Goal: Information Seeking & Learning: Learn about a topic

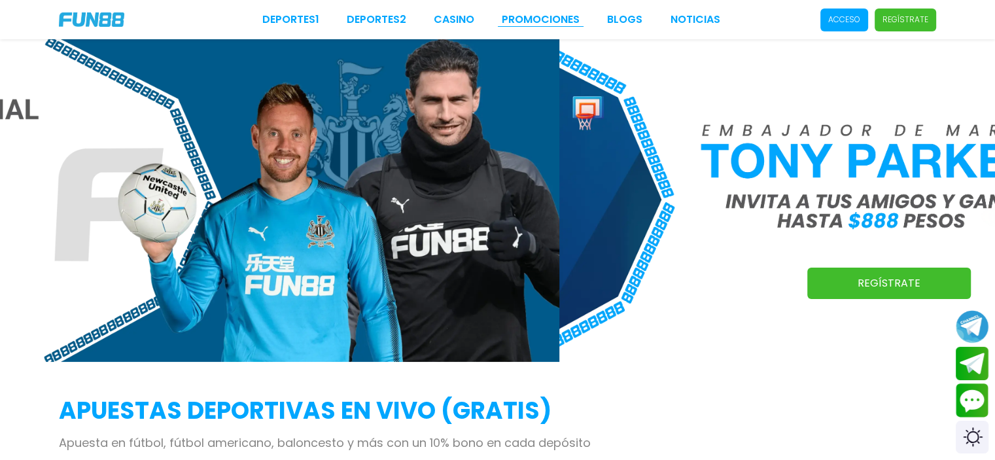
click at [520, 26] on link "Promociones" at bounding box center [541, 20] width 78 height 16
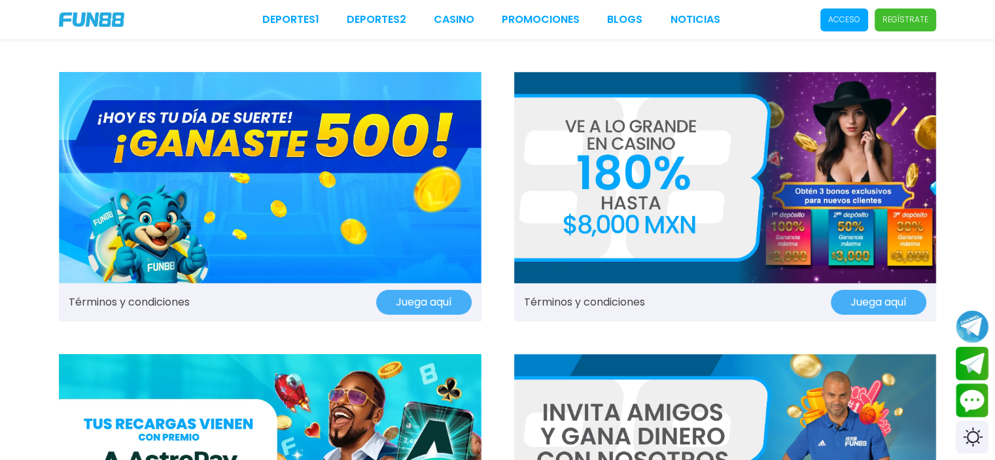
click at [310, 224] on img at bounding box center [270, 177] width 423 height 211
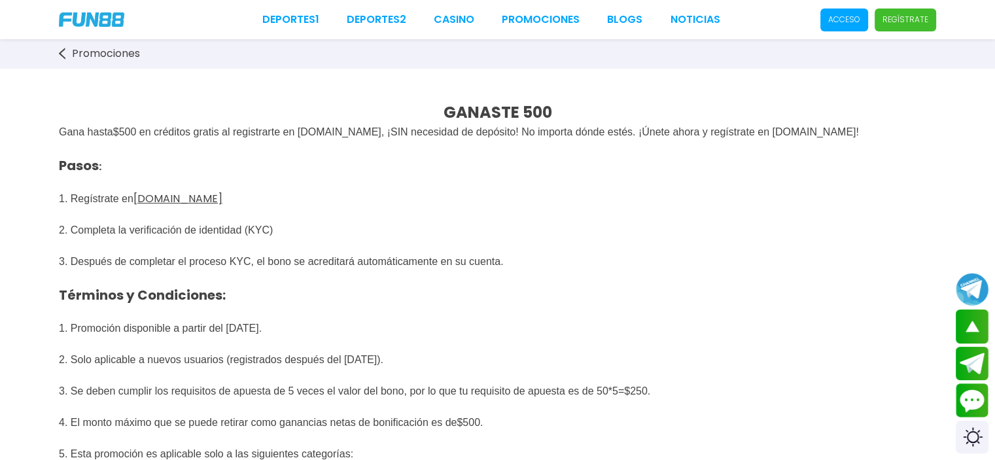
click at [181, 227] on span "Pasos : 1. Regístrate en FUN88mx.mx 2. Completa la verificación de identidad (K…" at bounding box center [341, 269] width 565 height 255
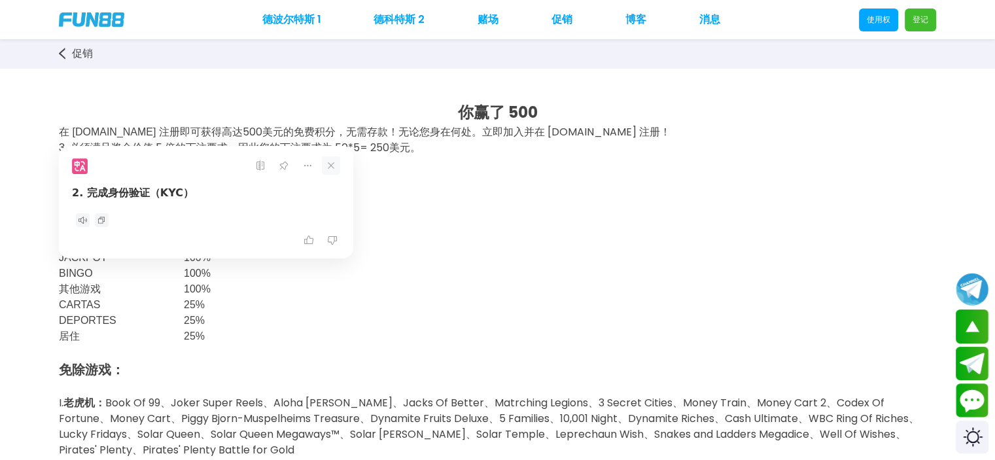
click at [328, 162] on icon at bounding box center [331, 165] width 18 height 18
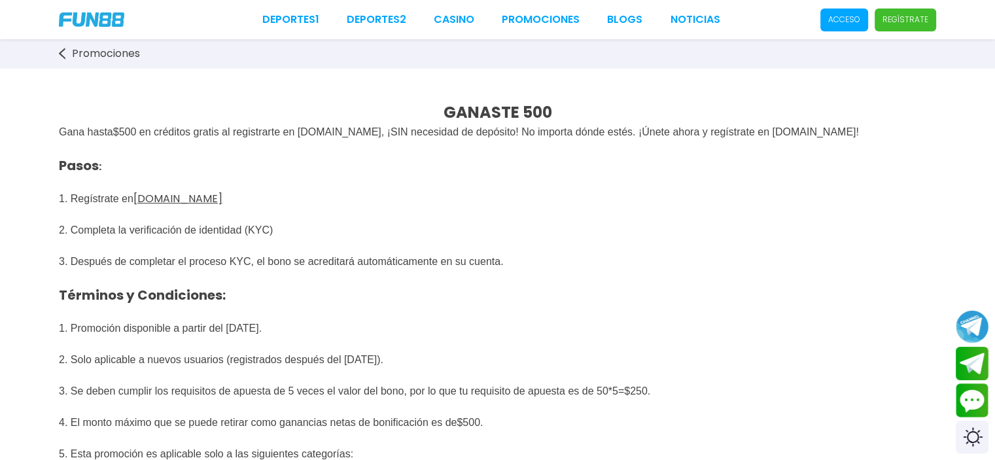
click at [205, 259] on span "Pasos : 1. Regístrate en FUN88mx.mx 2. Completa la verificación de identidad (K…" at bounding box center [341, 269] width 565 height 255
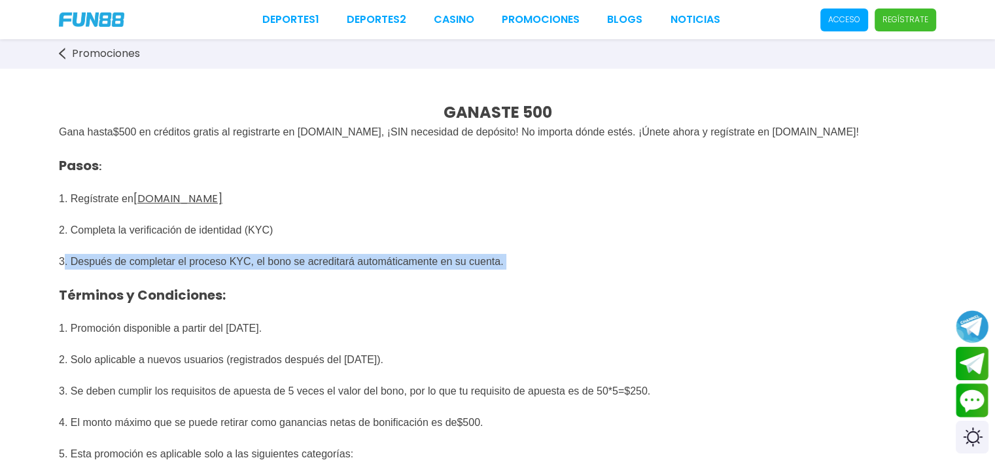
click at [205, 259] on span "Pasos : 1. Regístrate en FUN88mx.mx 2. Completa la verificación de identidad (K…" at bounding box center [341, 269] width 565 height 255
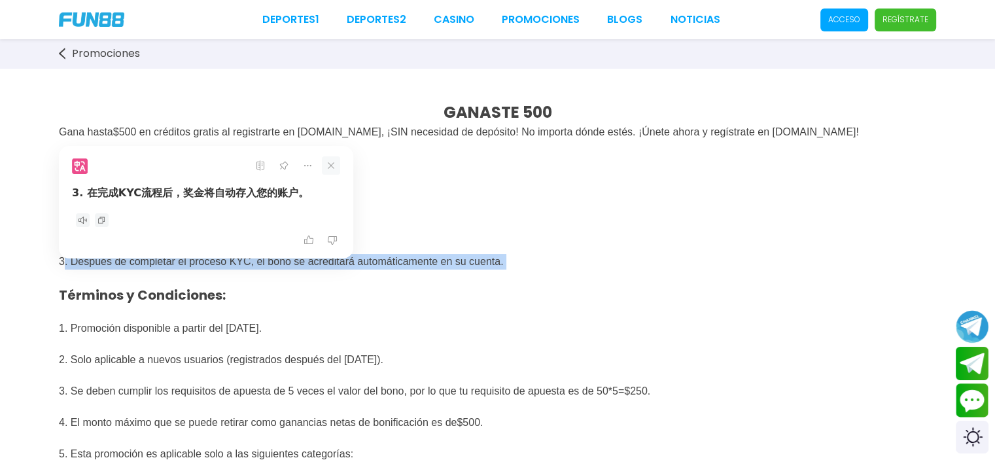
click at [336, 169] on icon at bounding box center [331, 165] width 18 height 18
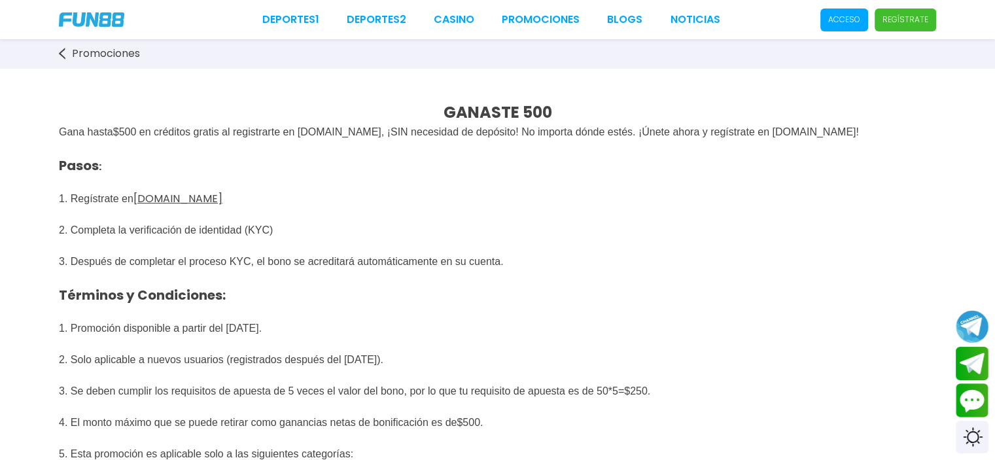
click at [245, 234] on span "Pasos : 1. Regístrate en FUN88mx.mx 2. Completa la verificación de identidad (K…" at bounding box center [341, 269] width 565 height 255
click at [189, 268] on span "Pasos : 1. Regístrate en FUN88mx.mx 2. Completa la verificación de identidad (K…" at bounding box center [341, 269] width 565 height 255
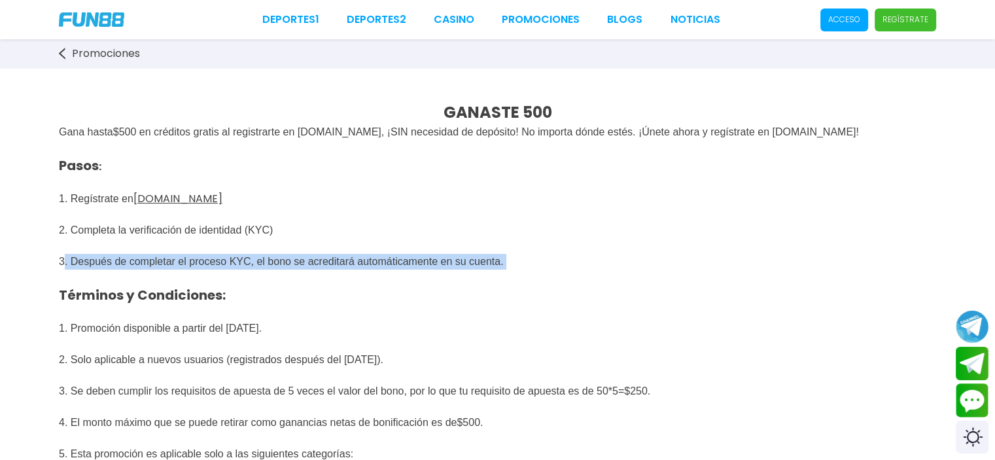
click at [189, 268] on span "Pasos : 1. Regístrate en FUN88mx.mx 2. Completa la verificación de identidad (K…" at bounding box center [341, 269] width 565 height 255
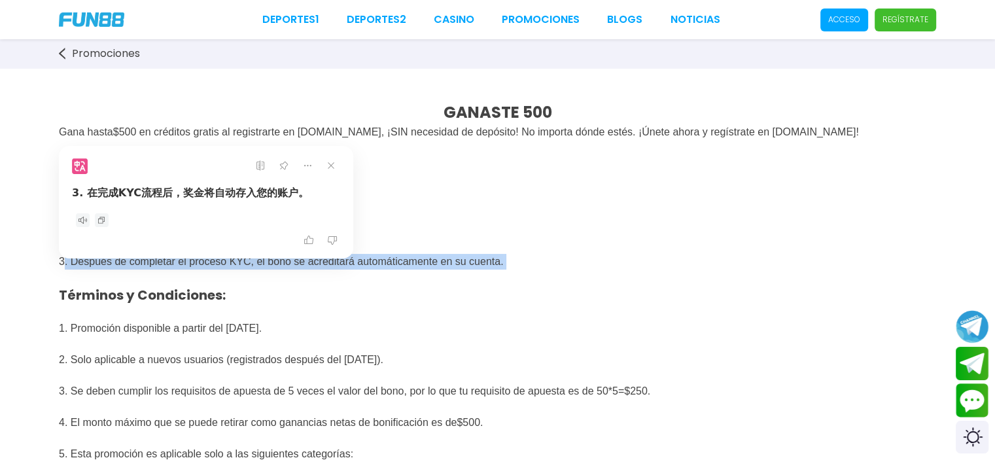
click at [153, 196] on div "3. 在完成KYC流程后，奖金将自动存入您的账户。" at bounding box center [206, 196] width 268 height 23
drag, startPoint x: 86, startPoint y: 193, endPoint x: 225, endPoint y: 198, distance: 138.8
click at [225, 198] on div "3. 在完成KYC流程后，奖金将自动存入您的账户。" at bounding box center [206, 196] width 268 height 23
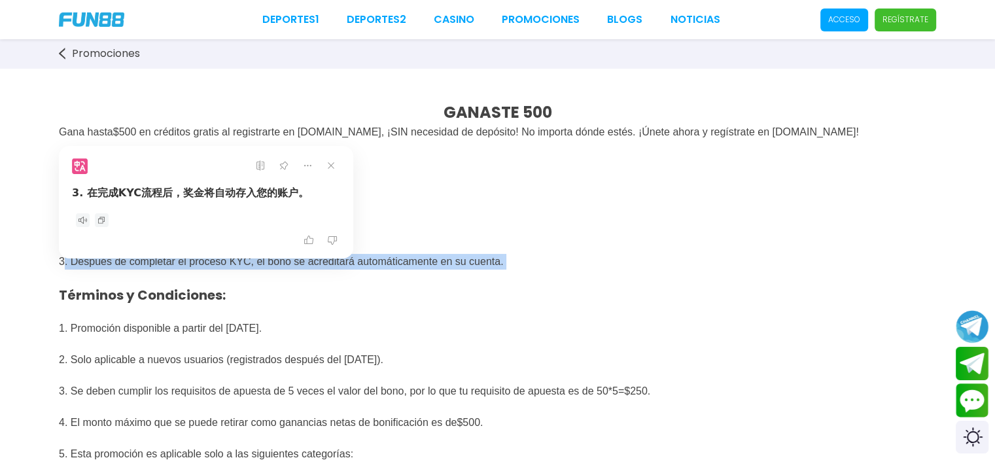
drag, startPoint x: 317, startPoint y: 198, endPoint x: 226, endPoint y: 194, distance: 90.4
click at [226, 194] on div "3. 在完成KYC流程后，奖金将自动存入您的账户。" at bounding box center [206, 196] width 268 height 23
click at [328, 164] on icon at bounding box center [331, 165] width 18 height 18
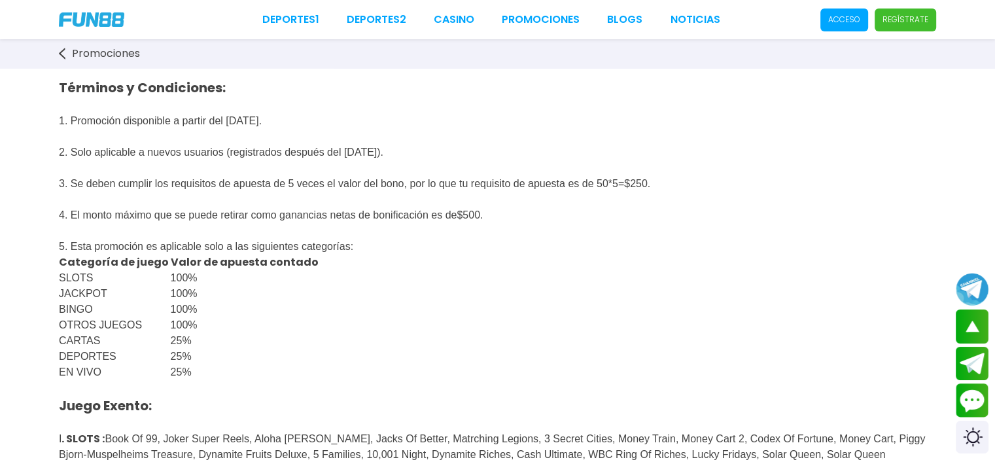
scroll to position [119, 0]
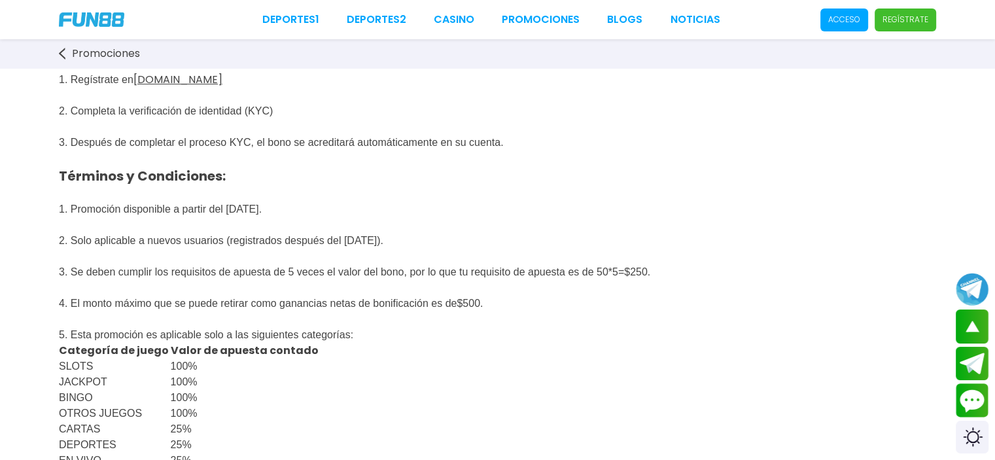
click at [162, 206] on p "Pasos : 1. Regístrate en FUN88mx.mx 2. Completa la verificación de identidad (K…" at bounding box center [497, 150] width 877 height 259
click at [168, 220] on span "Pasos : 1. Regístrate en FUN88mx.mx 2. Completa la verificación de identidad (K…" at bounding box center [341, 150] width 565 height 255
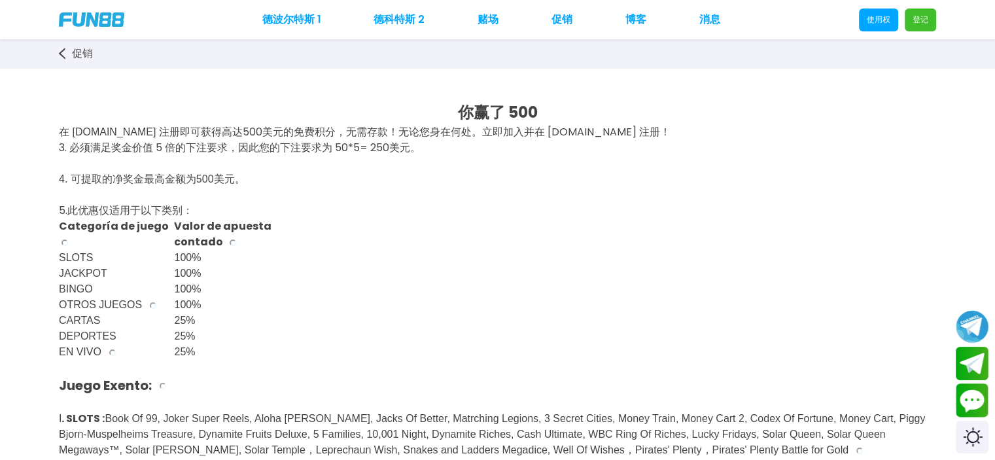
scroll to position [0, 0]
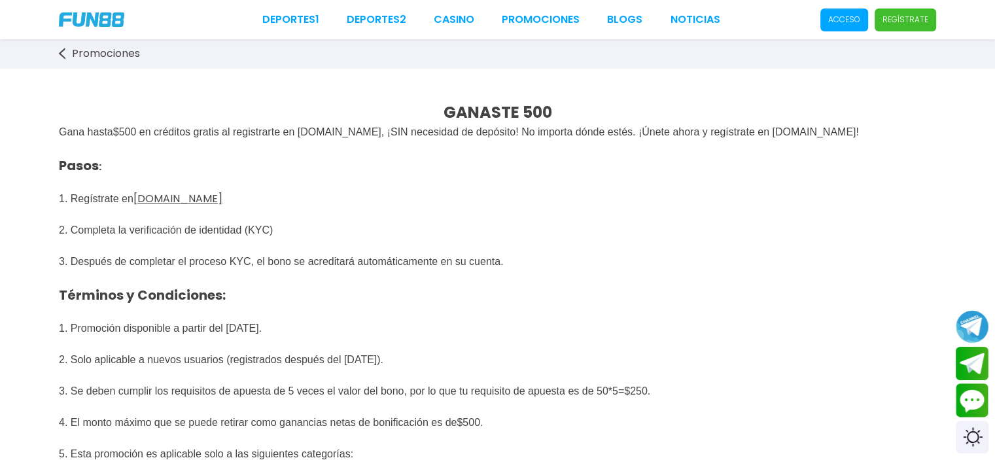
click at [152, 336] on span "Pasos : 1. Regístrate en FUN88mx.mx 2. Completa la verificación de identidad (K…" at bounding box center [341, 269] width 565 height 255
drag, startPoint x: 152, startPoint y: 336, endPoint x: 175, endPoint y: 333, distance: 23.8
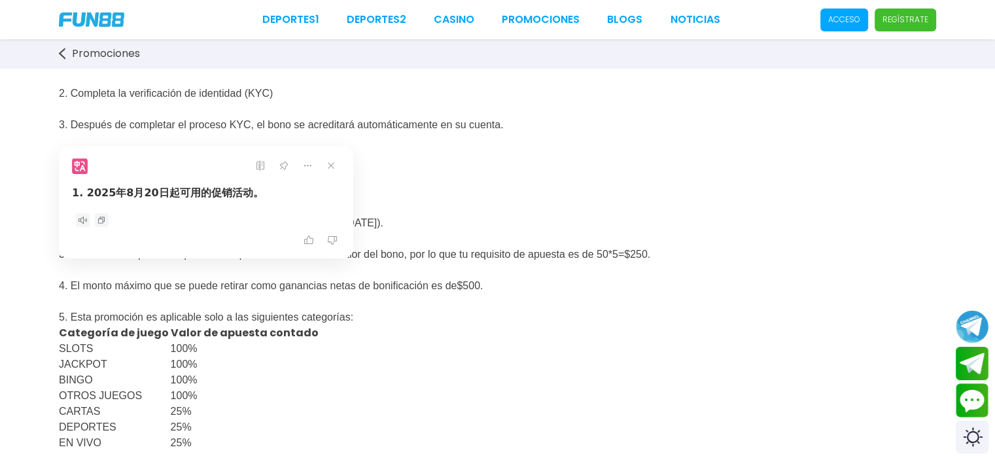
scroll to position [262, 0]
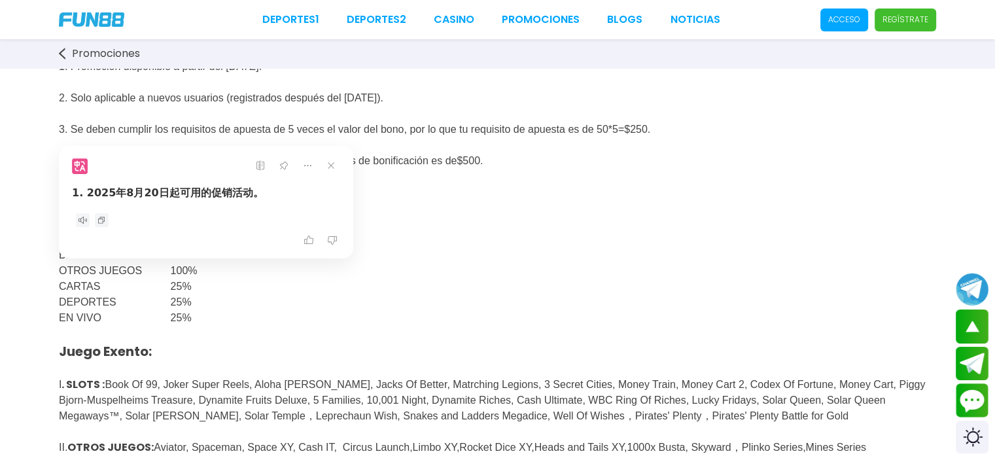
click at [268, 103] on span "Pasos : 1. Regístrate en FUN88mx.mx 2. Completa la verificación de identidad (K…" at bounding box center [341, 7] width 565 height 255
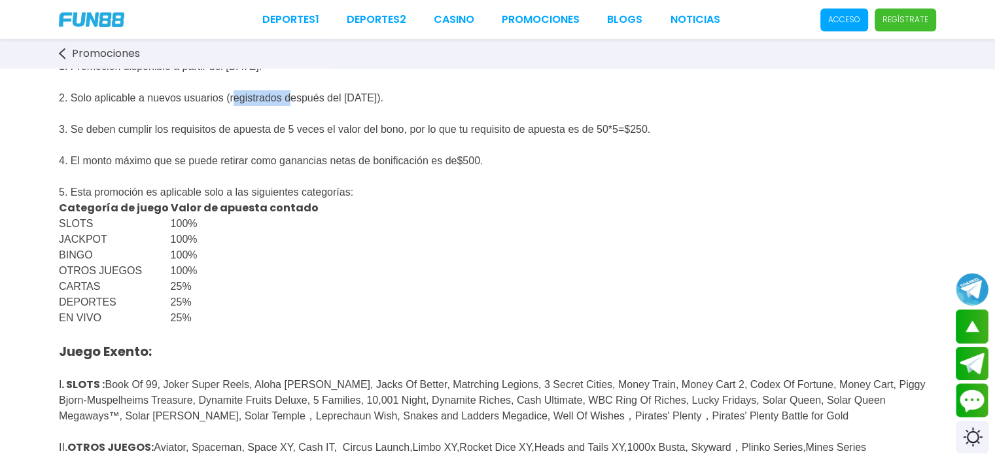
click at [268, 103] on span "Pasos : 1. Regístrate en FUN88mx.mx 2. Completa la verificación de identidad (K…" at bounding box center [341, 7] width 565 height 255
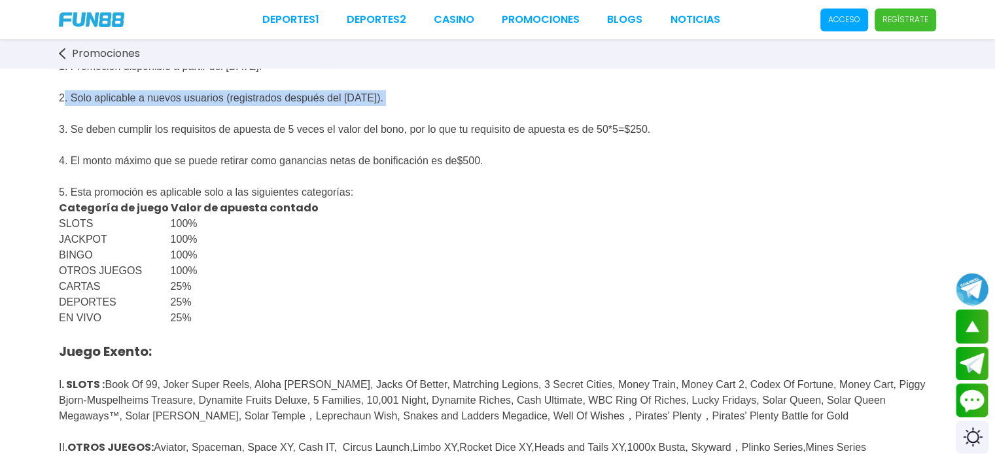
click at [269, 103] on span "Pasos : 1. Regístrate en FUN88mx.mx 2. Completa la verificación de identidad (K…" at bounding box center [341, 7] width 565 height 255
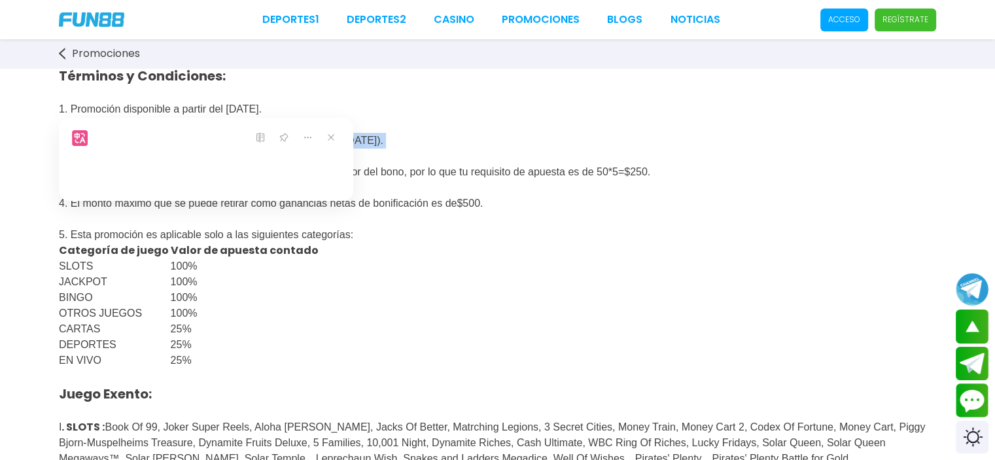
scroll to position [196, 0]
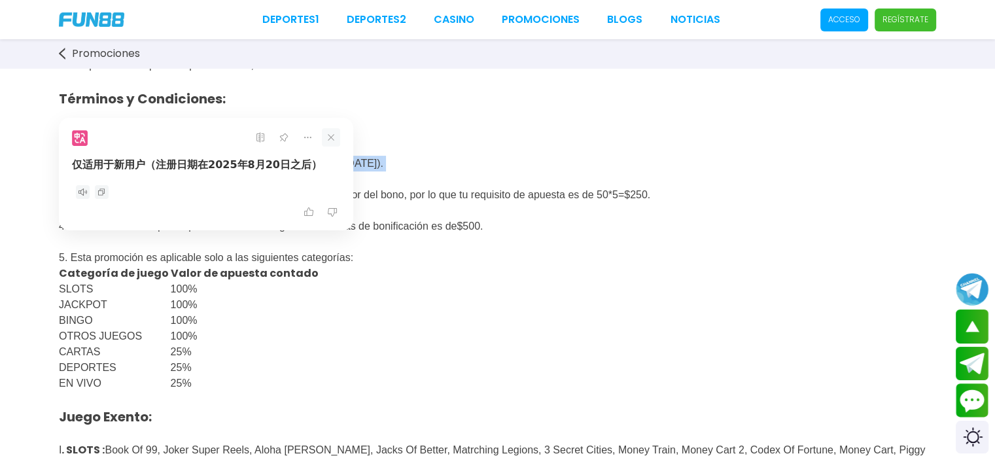
click at [327, 135] on icon at bounding box center [331, 137] width 18 height 18
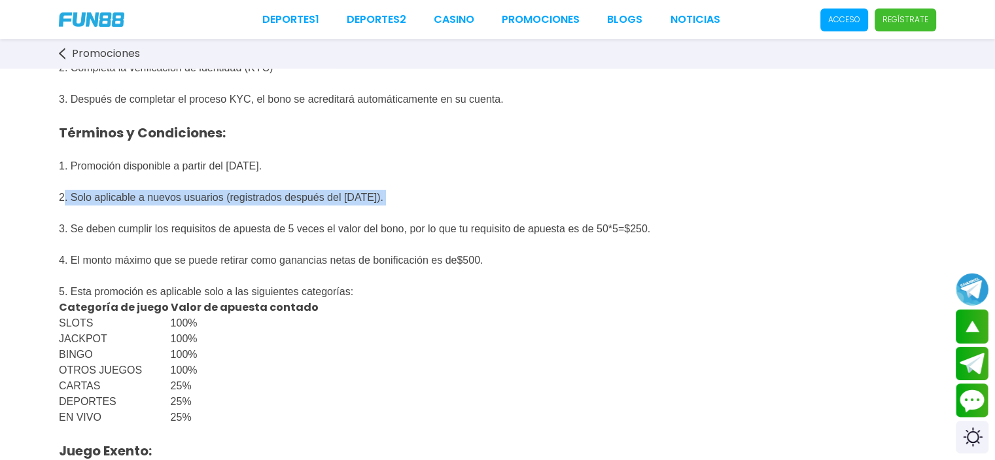
scroll to position [65, 0]
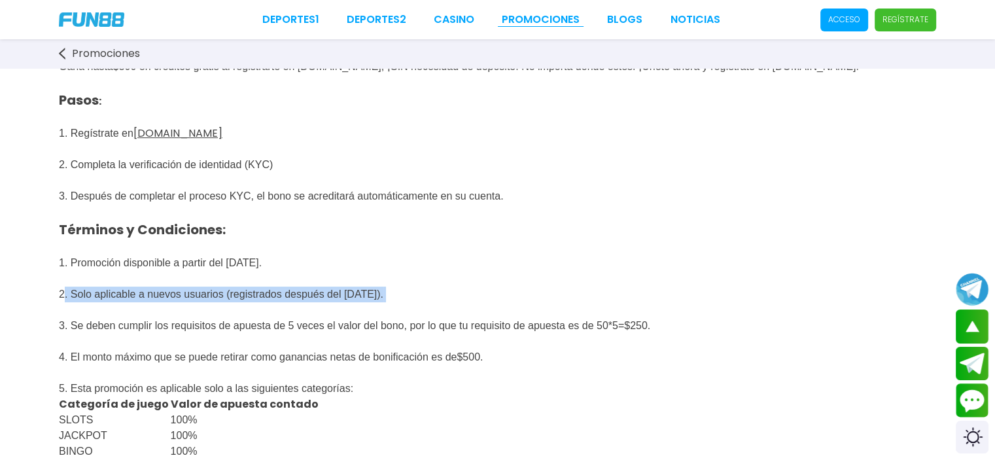
click at [544, 20] on link "Promociones" at bounding box center [541, 20] width 78 height 16
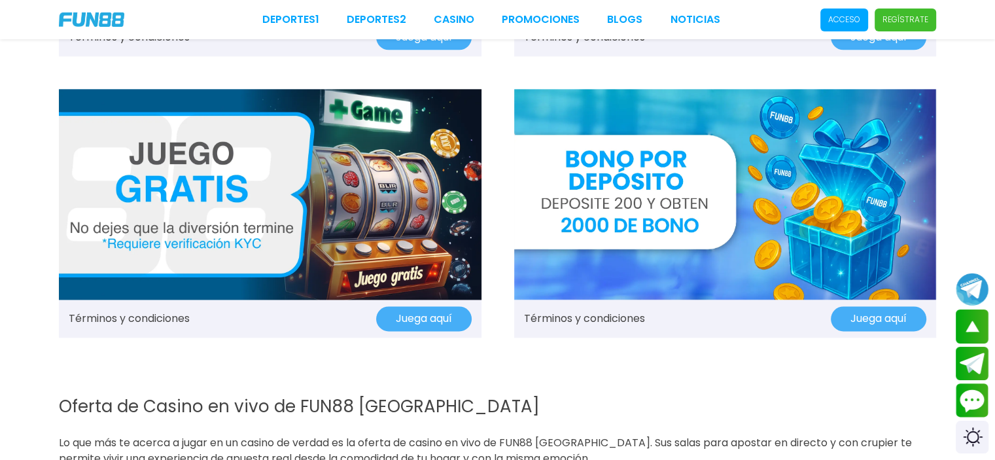
scroll to position [1767, 0]
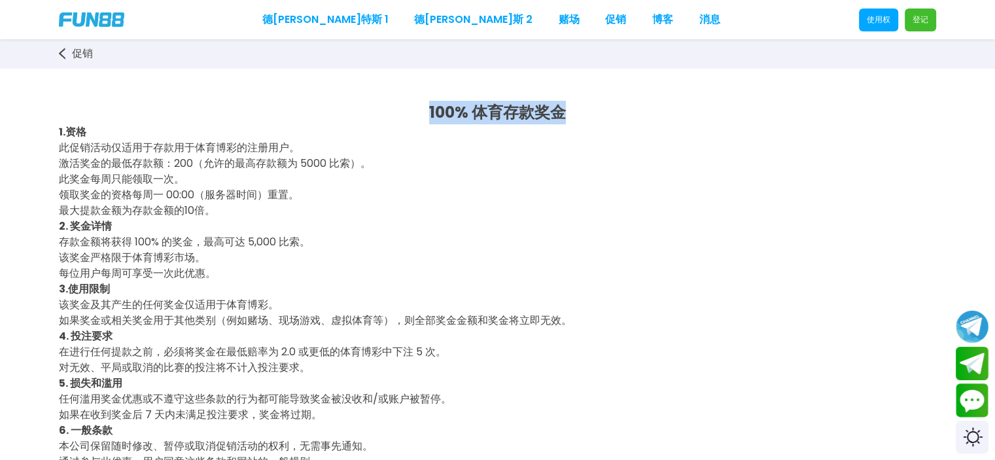
drag, startPoint x: 425, startPoint y: 112, endPoint x: 573, endPoint y: 112, distance: 147.2
click at [573, 112] on p "100% 体育存款奖金" at bounding box center [497, 113] width 877 height 24
drag, startPoint x: 117, startPoint y: 164, endPoint x: 235, endPoint y: 167, distance: 117.8
click at [191, 164] on font "激活奖金的最低存款额：200（允许的最高存款额为 5000 比索）。" at bounding box center [215, 163] width 312 height 15
click at [235, 167] on font "激活奖金的最低存款额：200（允许的最高存款额为 5000 比索）。" at bounding box center [215, 163] width 312 height 15
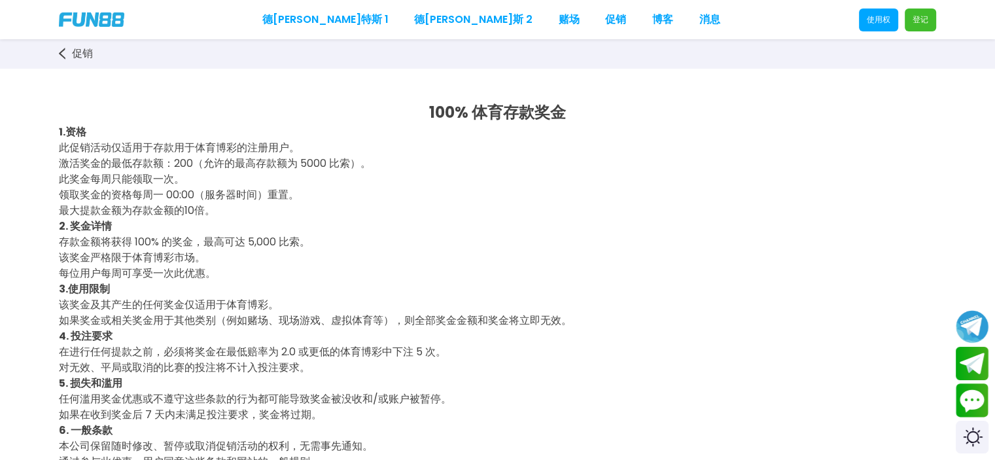
drag, startPoint x: 209, startPoint y: 166, endPoint x: 358, endPoint y: 177, distance: 149.0
click at [265, 177] on p "此促销活动仅适用于存款用于体育博彩的注册用户。 激活奖金的最低存款额：200（允许的最高存款额为 5000 比索）。 此奖金每周只能领取一次。 领取奖金的资格…" at bounding box center [497, 179] width 877 height 79
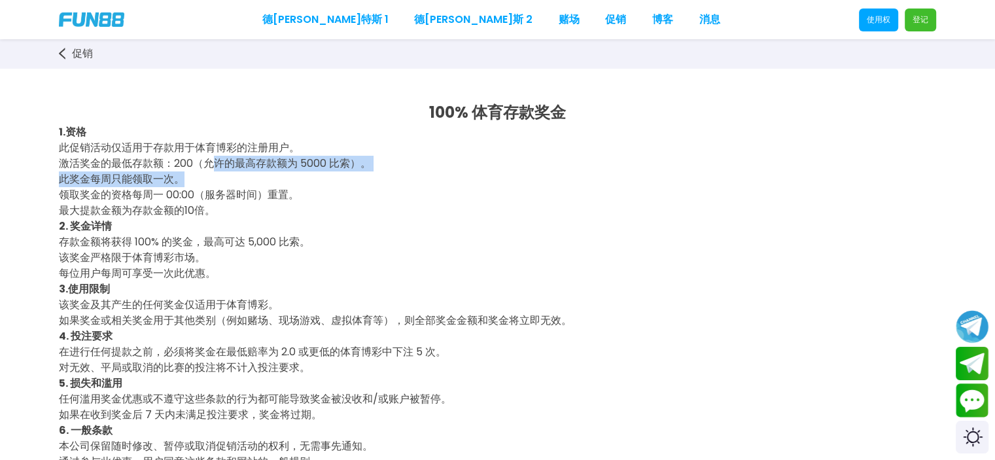
click at [387, 175] on p "此促销活动仅适用于存款用于体育博彩的注册用户。 激活奖金的最低存款额：200（允许的最高存款额为 5000 比索）。 此奖金每周只能领取一次。 领取奖金的资格…" at bounding box center [497, 179] width 877 height 79
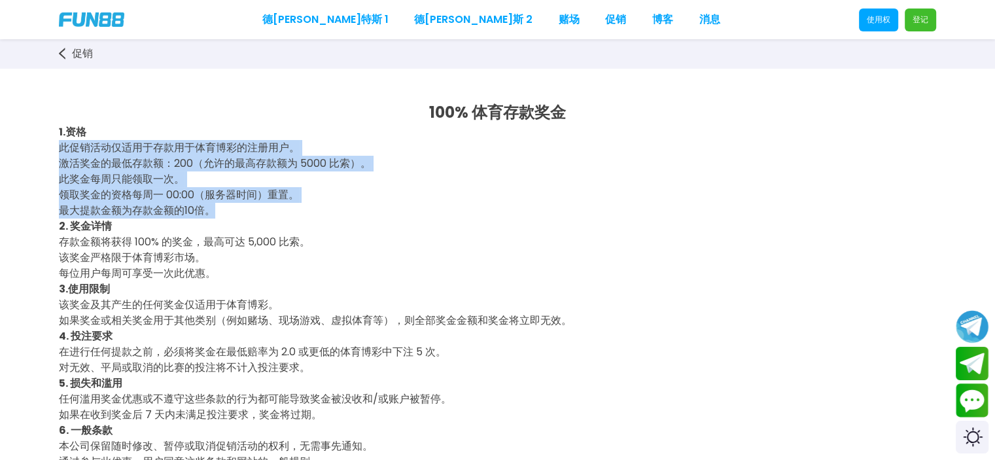
drag, startPoint x: 215, startPoint y: 215, endPoint x: 52, endPoint y: 151, distance: 174.5
click at [52, 151] on div "100% 体育存款奖金 1.资格 此促销活动仅适用于存款用于体育博彩的注册用户。 激活奖金的最低存款额：200（允许的最高存款额为 5000 比索）。 此奖金…" at bounding box center [497, 324] width 995 height 513
copy span "此促销活动仅适用于存款用于体育博彩的注册用户。 激活奖金的最低存款额：200（允许的最高存款额为 5000 比索）。 此奖金每周只能领取一次。 领取奖金的资格…"
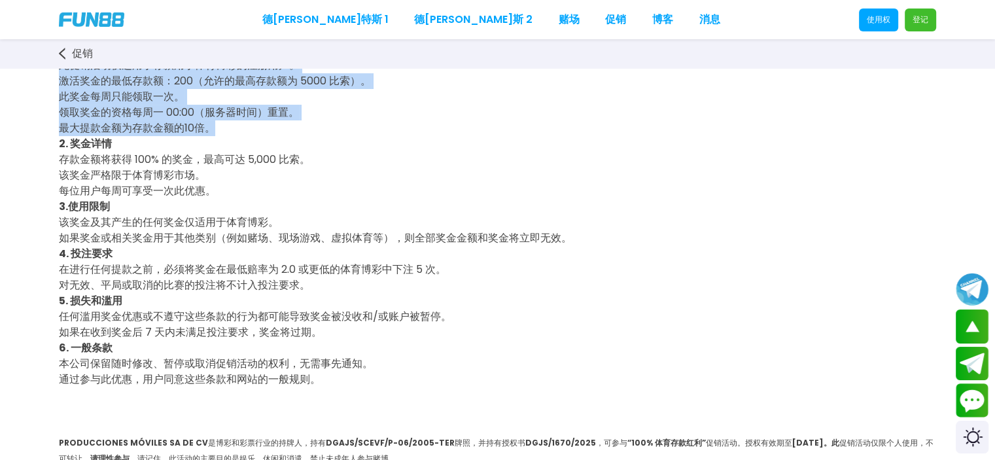
scroll to position [65, 0]
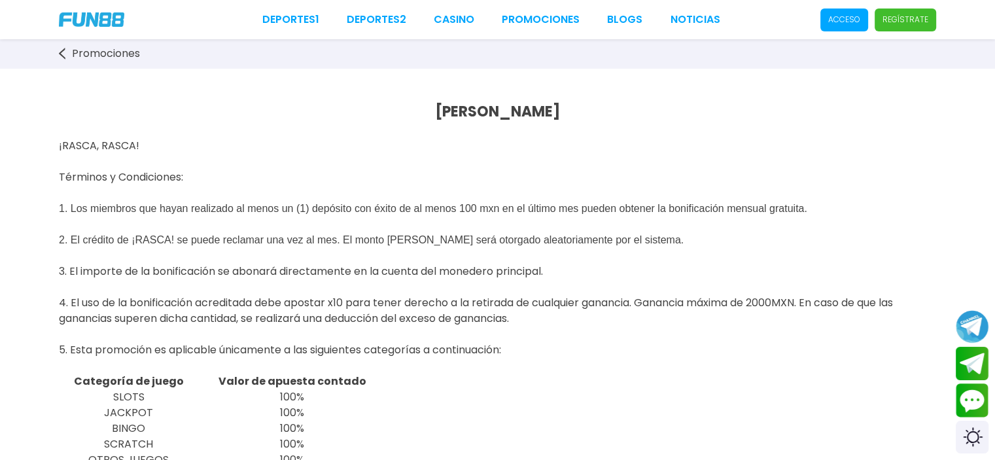
click at [84, 144] on span "¡RASCA, RASCA!" at bounding box center [99, 145] width 80 height 15
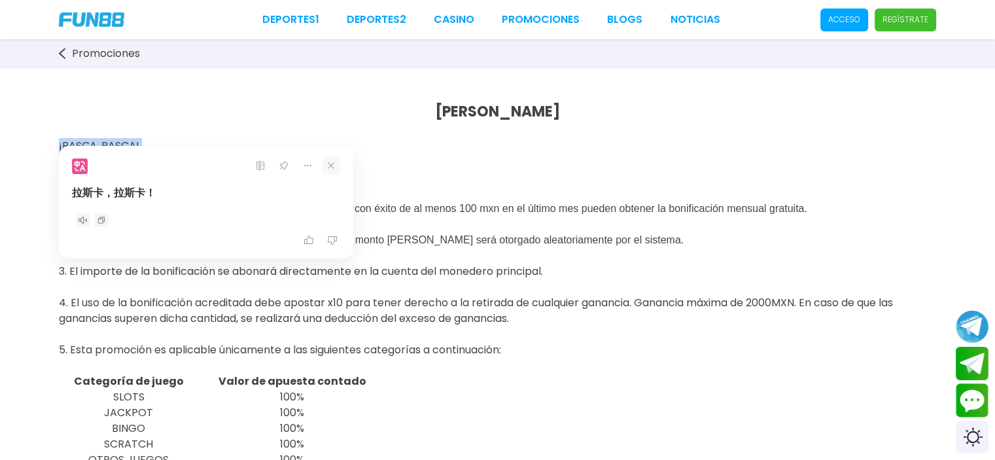
click at [332, 163] on icon at bounding box center [331, 165] width 18 height 18
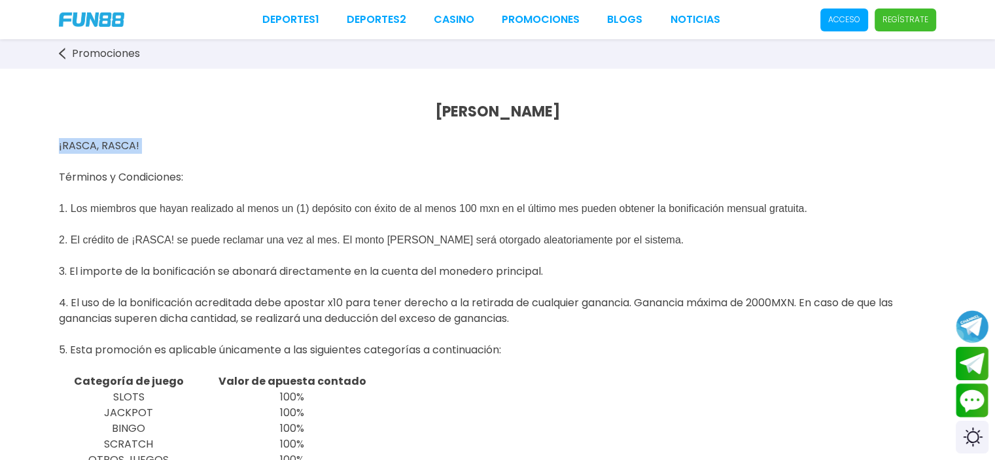
copy span "¡RASCA, RASCA!"
click at [509, 117] on b "[PERSON_NAME]" at bounding box center [497, 111] width 125 height 20
copy b "[PERSON_NAME]"
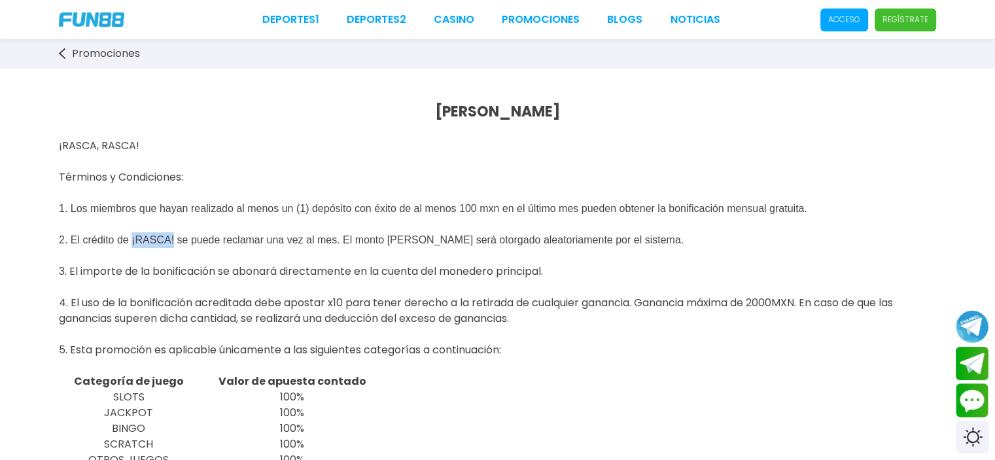
drag, startPoint x: 131, startPoint y: 240, endPoint x: 173, endPoint y: 235, distance: 42.2
click at [173, 235] on span "2. El crédito de ¡RASCA! se puede reclamar una vez al mes. El monto del bono se…" at bounding box center [371, 239] width 625 height 11
copy span "¡RASCA!"
click at [325, 236] on span "2. El crédito de ¡RASCA! se puede reclamar una vez al mes. El monto del bono se…" at bounding box center [371, 239] width 625 height 11
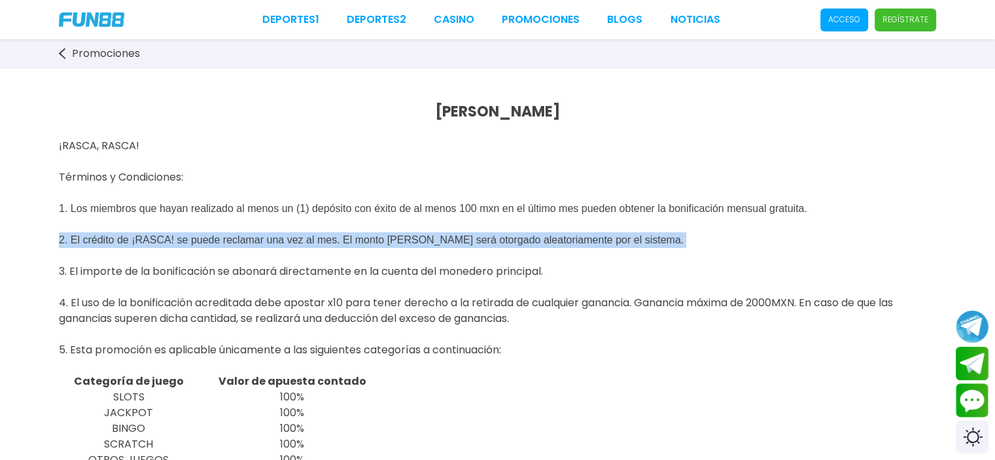
click at [325, 236] on span "2. El crédito de ¡RASCA! se puede reclamar una vez al mes. El monto del bono se…" at bounding box center [371, 239] width 625 height 11
click at [202, 240] on span "2. El crédito de ¡RASCA! se puede reclamar una vez al mes. El monto del bono se…" at bounding box center [371, 239] width 625 height 11
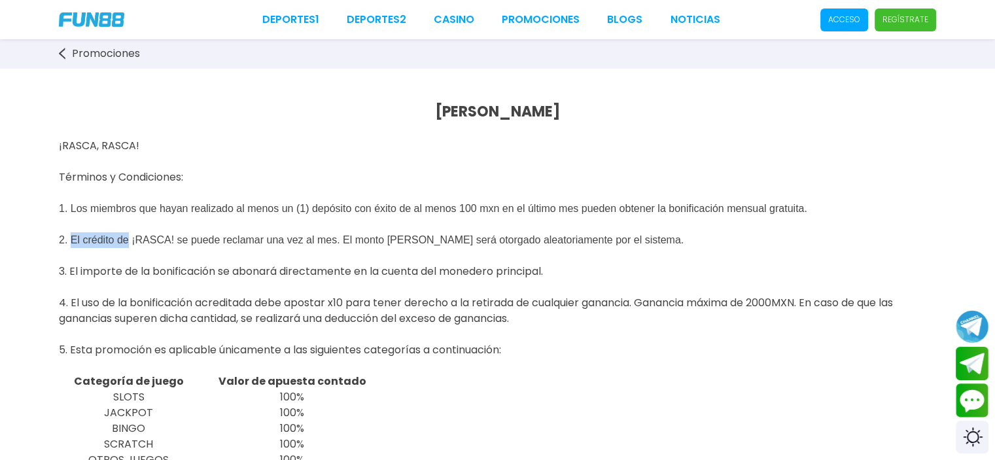
drag, startPoint x: 73, startPoint y: 245, endPoint x: 128, endPoint y: 245, distance: 55.6
click at [126, 244] on span "2. El crédito de ¡RASCA! se puede reclamar una vez al mes. El monto del bono se…" at bounding box center [371, 239] width 625 height 11
click at [128, 245] on span "2. El crédito de ¡RASCA! se puede reclamar una vez al mes. El monto del bono se…" at bounding box center [371, 239] width 625 height 11
drag, startPoint x: 120, startPoint y: 243, endPoint x: 97, endPoint y: 243, distance: 22.9
click at [97, 243] on span "2. El crédito de ¡RASCA! se puede reclamar una vez al mes. El monto del bono se…" at bounding box center [371, 239] width 625 height 11
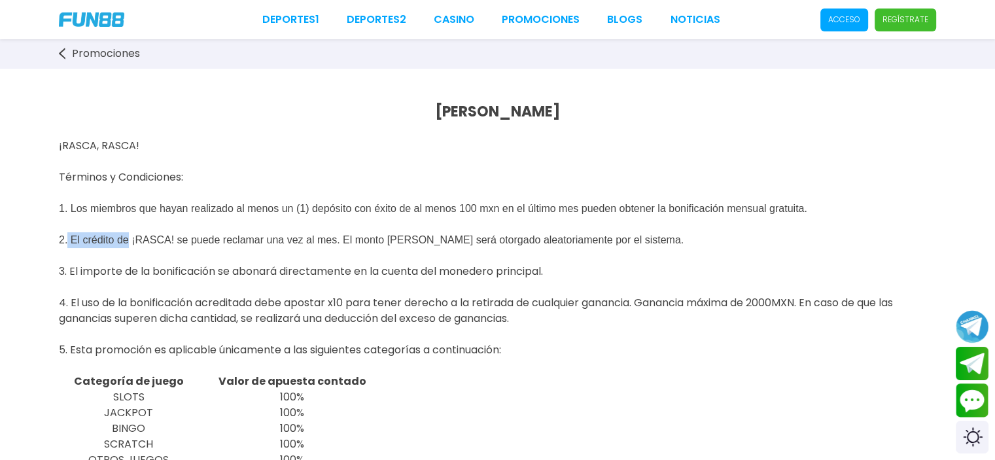
drag, startPoint x: 68, startPoint y: 238, endPoint x: 128, endPoint y: 239, distance: 59.5
click at [128, 239] on span "2. El crédito de ¡RASCA! se puede reclamar una vez al mes. El monto del bono se…" at bounding box center [371, 239] width 625 height 11
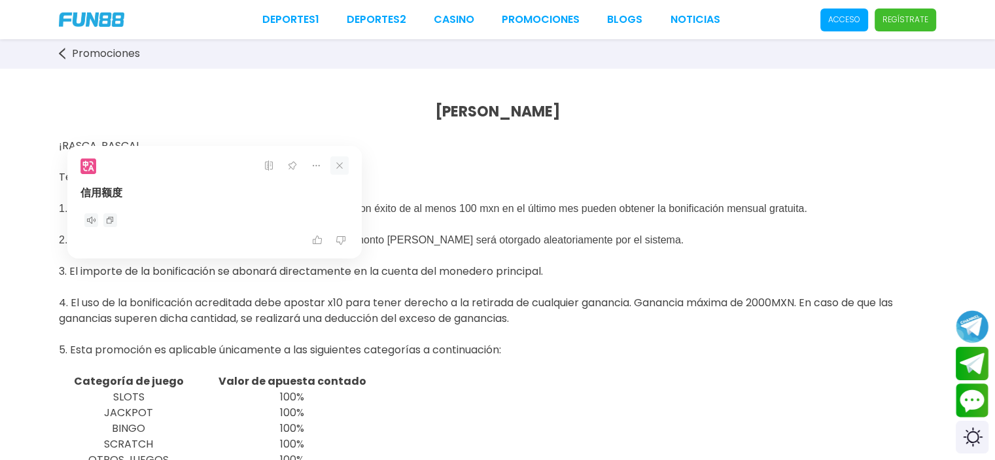
click at [340, 160] on icon at bounding box center [339, 165] width 18 height 18
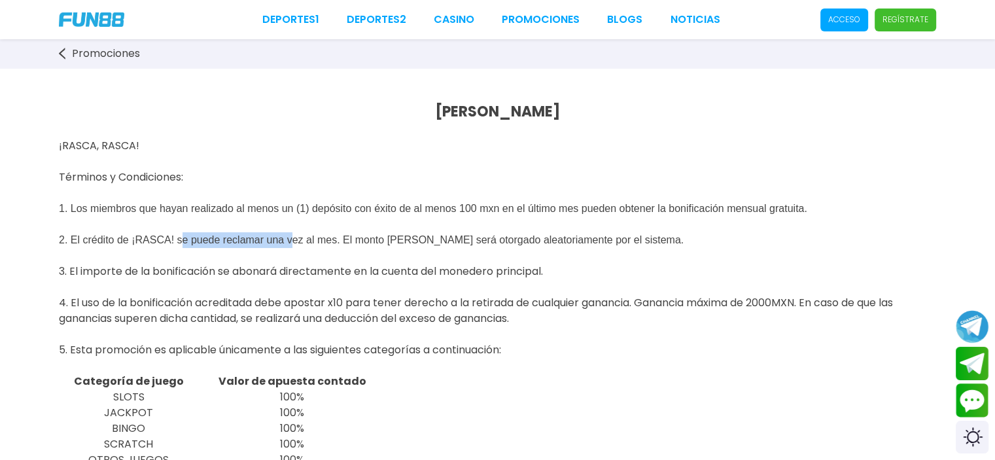
drag, startPoint x: 180, startPoint y: 239, endPoint x: 294, endPoint y: 237, distance: 114.5
click at [294, 237] on span "2. El crédito de ¡RASCA! se puede reclamar una vez al mes. El monto del bono se…" at bounding box center [371, 239] width 625 height 11
drag, startPoint x: 176, startPoint y: 239, endPoint x: 336, endPoint y: 238, distance: 159.7
click at [336, 238] on span "2. El crédito de ¡RASCA! se puede reclamar una vez al mes. El monto del bono se…" at bounding box center [371, 239] width 625 height 11
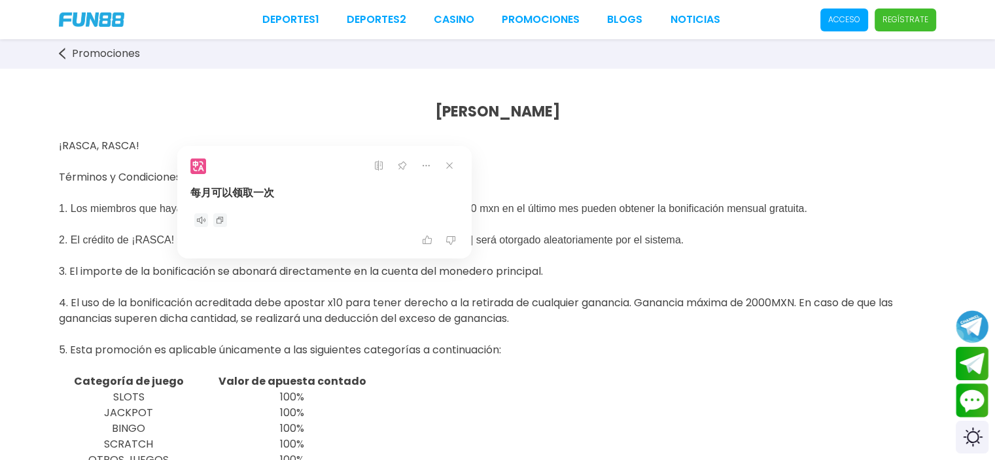
click at [168, 287] on div at bounding box center [497, 287] width 877 height 16
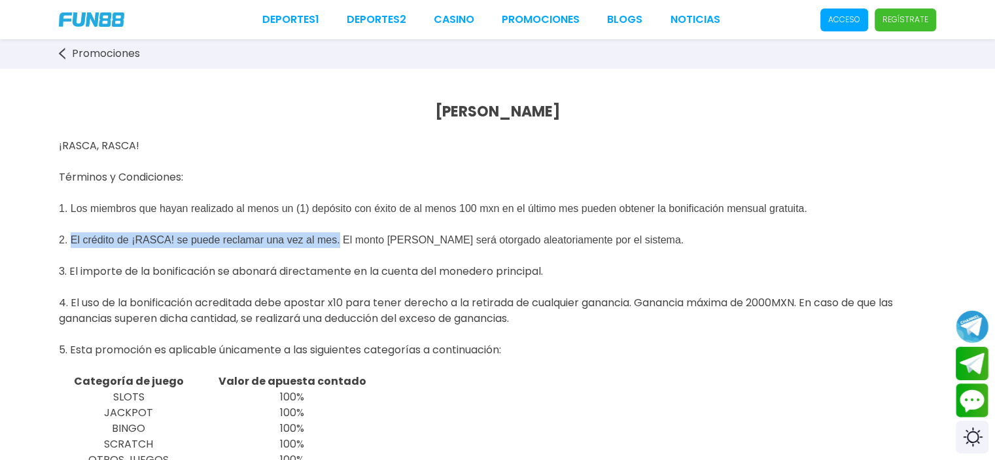
drag, startPoint x: 73, startPoint y: 239, endPoint x: 339, endPoint y: 242, distance: 266.3
click at [339, 242] on span "2. El crédito de ¡RASCA! se puede reclamar una vez al mes. El monto del bono se…" at bounding box center [371, 239] width 625 height 11
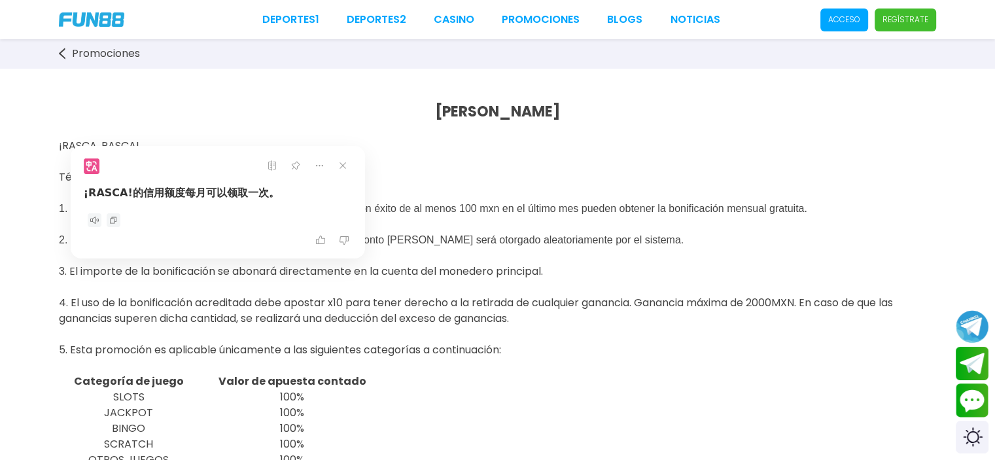
click at [352, 163] on div "¡RASCA!的信用额度每月可以领取一次。" at bounding box center [218, 202] width 294 height 113
click at [349, 163] on icon at bounding box center [343, 165] width 18 height 18
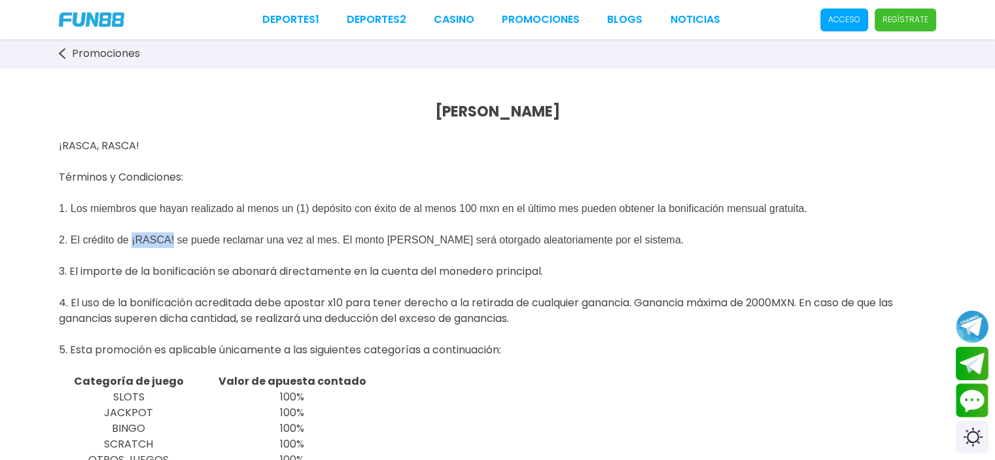
drag, startPoint x: 132, startPoint y: 239, endPoint x: 174, endPoint y: 234, distance: 42.9
click at [174, 234] on span "2. El crédito de ¡RASCA! se puede reclamar una vez al mes. El monto del bono se…" at bounding box center [371, 239] width 625 height 15
copy span "¡RASCA!"
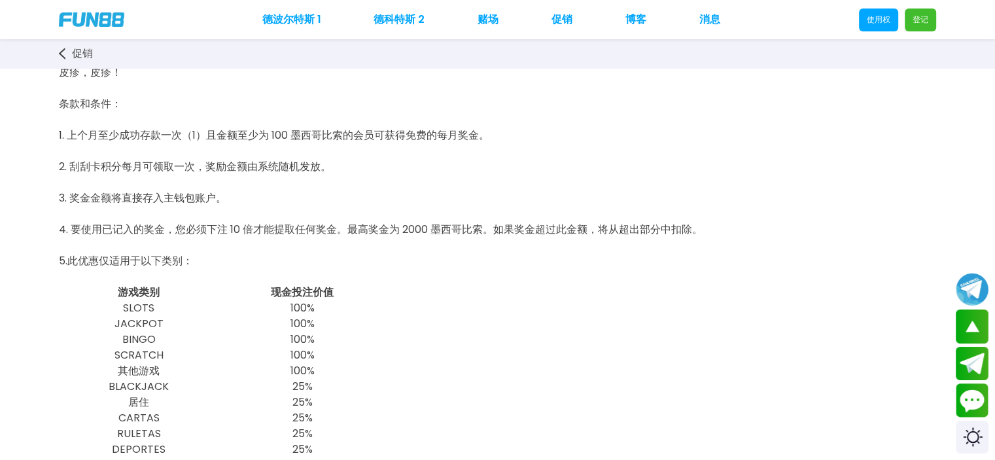
scroll to position [65, 0]
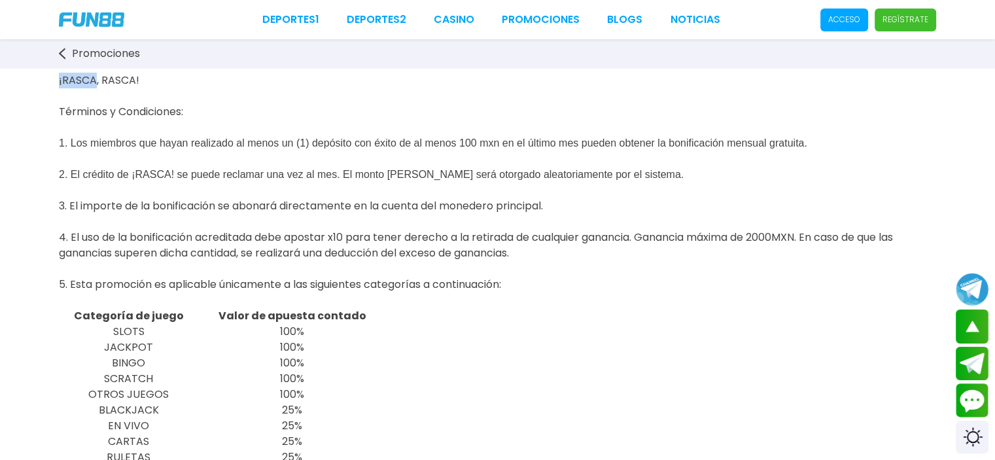
drag, startPoint x: 97, startPoint y: 80, endPoint x: 56, endPoint y: 81, distance: 41.2
copy span "¡RASCA"
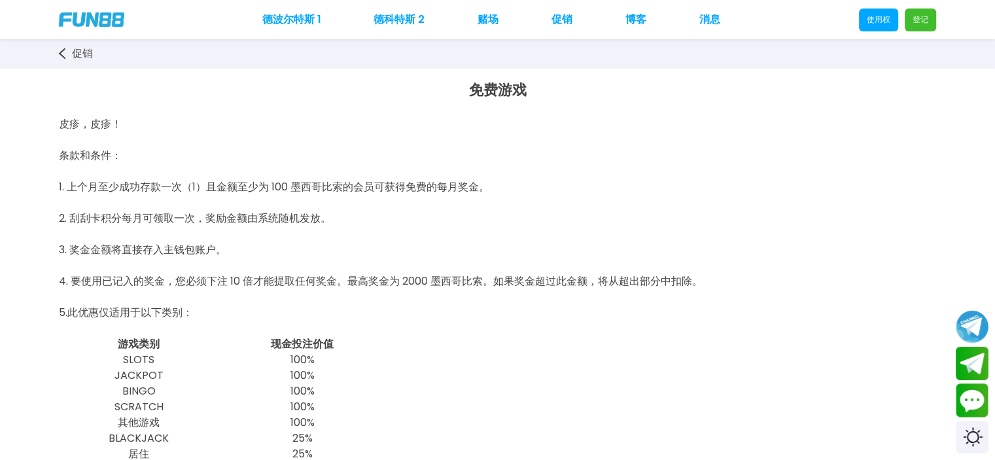
scroll to position [0, 0]
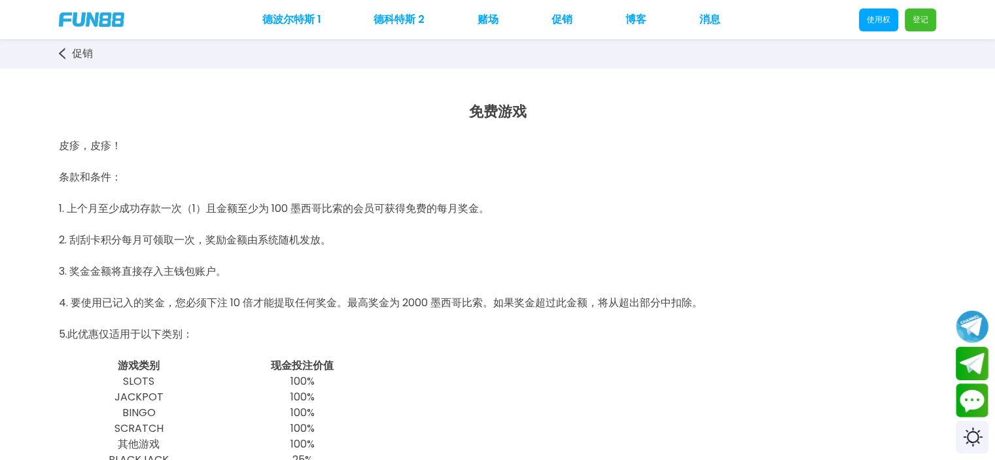
click at [62, 51] on use at bounding box center [62, 54] width 7 height 12
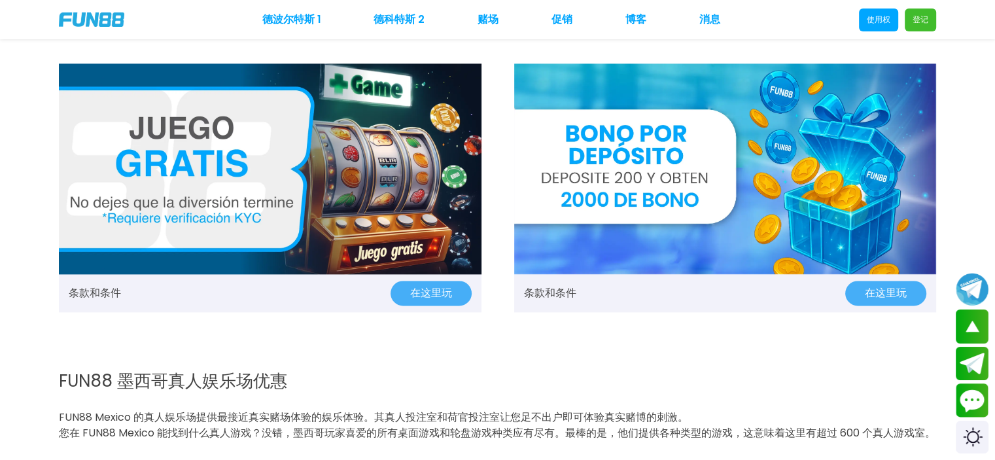
scroll to position [1767, 0]
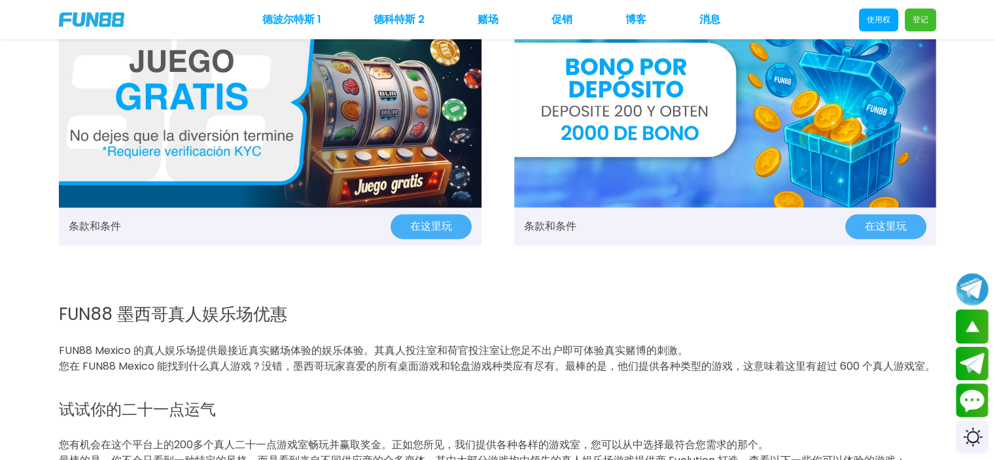
click at [342, 153] on img at bounding box center [270, 102] width 423 height 211
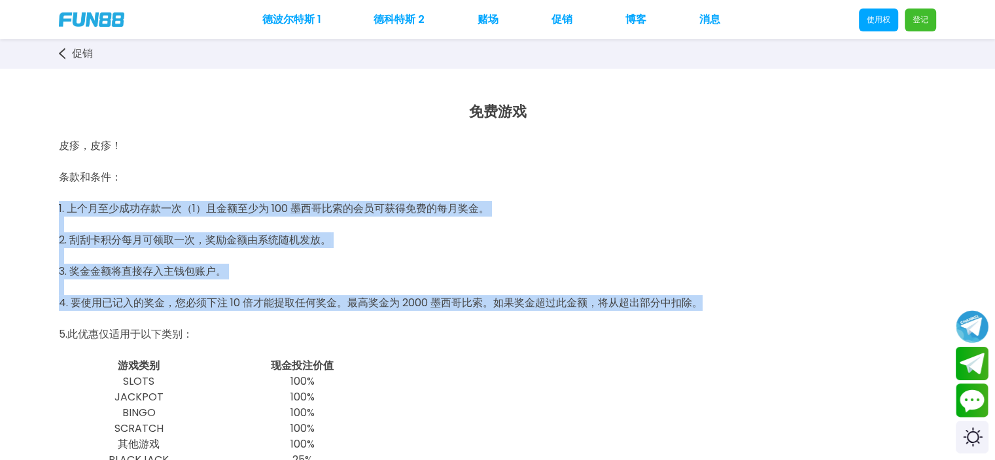
drag, startPoint x: 720, startPoint y: 306, endPoint x: 48, endPoint y: 203, distance: 679.8
copy div "1. 上个月至少成功存款一次（1）且金额至少为 100 墨西哥比索的会员可获得免费的每月奖金。 2. 刮刮卡积分每月可领取一次，奖励金额由系统随机发放。 3.…"
click at [618, 286] on div at bounding box center [497, 287] width 877 height 16
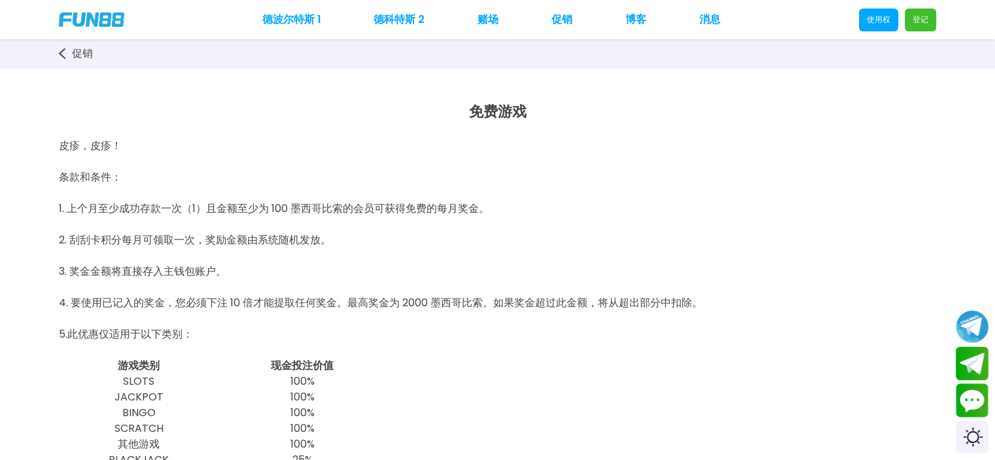
click at [615, 300] on font "4. 要使用已记入的奖金，您必须下注 10 倍才能提取任何奖金。最高奖金为 2000 墨西哥比索。如果奖金超过此金额，将从超出部分中扣除。" at bounding box center [381, 302] width 644 height 15
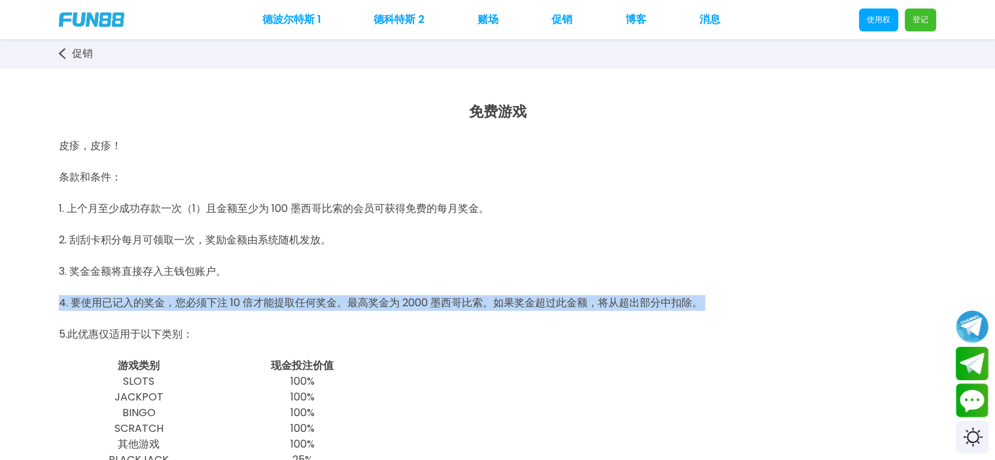
click at [615, 300] on font "4. 要使用已记入的奖金，您必须下注 10 倍才能提取任何奖金。最高奖金为 2000 墨西哥比索。如果奖金超过此金额，将从超出部分中扣除。" at bounding box center [381, 302] width 644 height 15
click at [616, 297] on font "4. 要使用已记入的奖金，您必须下注 10 倍才能提取任何奖金。最高奖金为 2000 墨西哥比索。如果奖金超过此金额，将从超出部分中扣除。" at bounding box center [381, 302] width 644 height 15
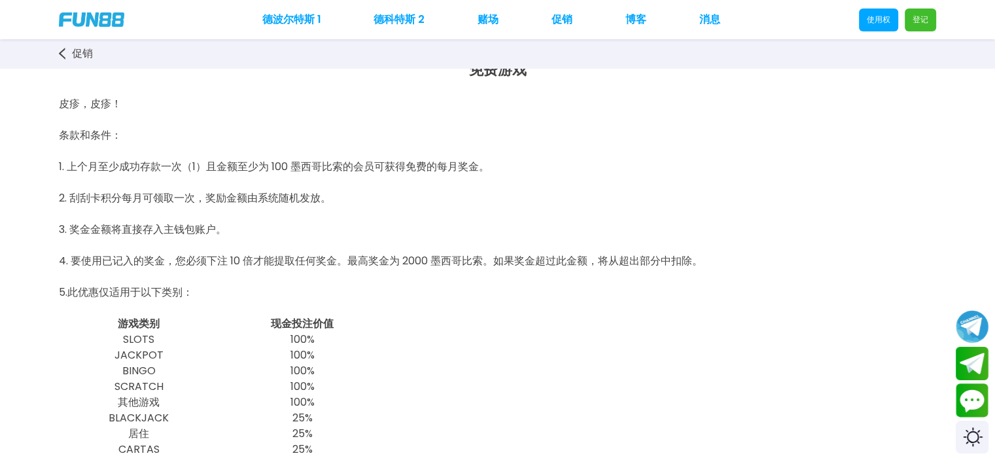
scroll to position [65, 0]
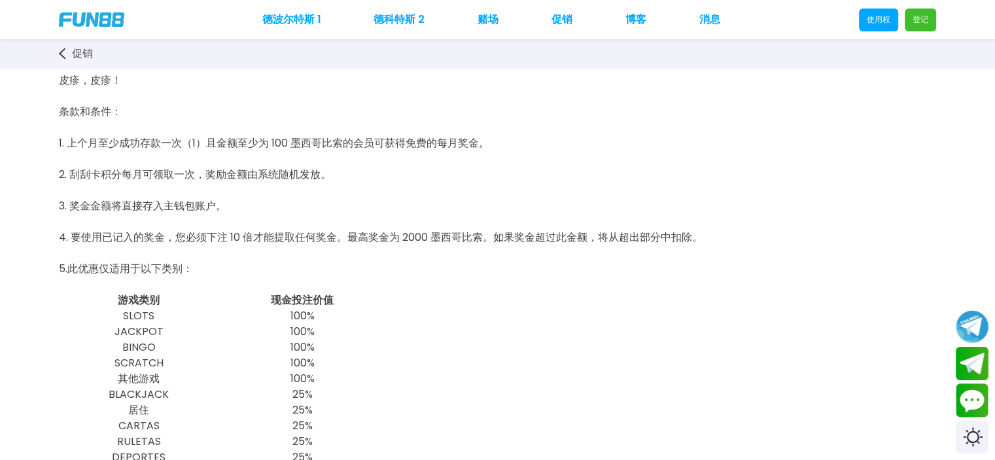
click at [584, 243] on font "4. 要使用已记入的奖金，您必须下注 10 倍才能提取任何奖金。最高奖金为 2000 墨西哥比索。如果奖金超过此金额，将从超出部分中扣除。" at bounding box center [381, 237] width 644 height 15
click at [583, 243] on font "4. 要使用已记入的奖金，您必须下注 10 倍才能提取任何奖金。最高奖金为 2000 墨西哥比索。如果奖金超过此金额，将从超出部分中扣除。" at bounding box center [381, 237] width 644 height 15
click at [582, 242] on font "4. 要使用已记入的奖金，您必须下注 10 倍才能提取任何奖金。最高奖金为 2000 墨西哥比索。如果奖金超过此金额，将从超出部分中扣除。" at bounding box center [381, 237] width 644 height 15
click at [596, 214] on div at bounding box center [497, 222] width 877 height 16
click at [595, 241] on font "4. 要使用已记入的奖金，您必须下注 10 倍才能提取任何奖金。最高奖金为 2000 墨西哥比索。如果奖金超过此金额，将从超出部分中扣除。" at bounding box center [381, 237] width 644 height 15
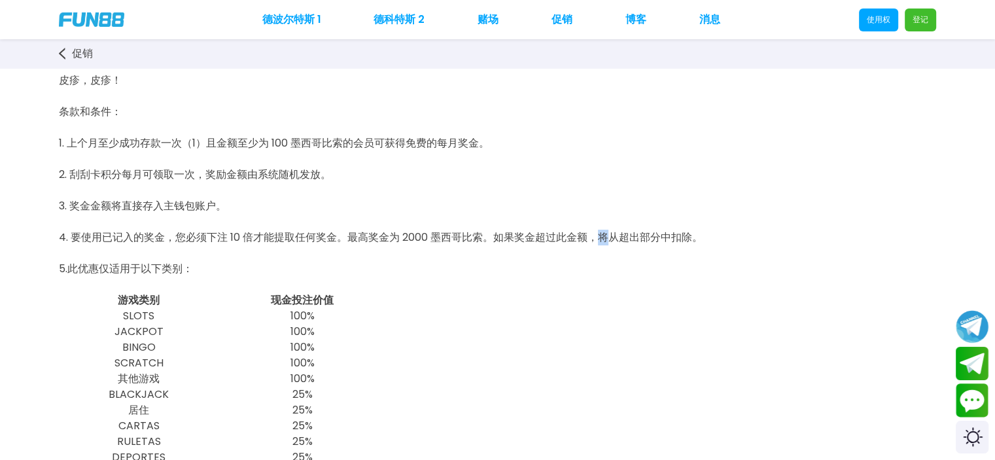
click at [597, 243] on font "4. 要使用已记入的奖金，您必须下注 10 倍才能提取任何奖金。最高奖金为 2000 墨西哥比索。如果奖金超过此金额，将从超出部分中扣除。" at bounding box center [381, 237] width 644 height 15
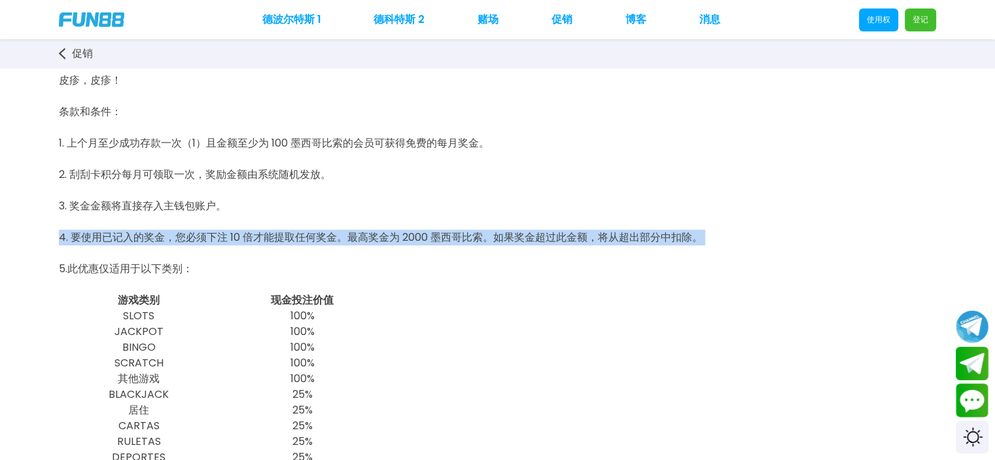
click at [599, 243] on font "4. 要使用已记入的奖金，您必须下注 10 倍才能提取任何奖金。最高奖金为 2000 墨西哥比索。如果奖金超过此金额，将从超出部分中扣除。" at bounding box center [381, 237] width 644 height 15
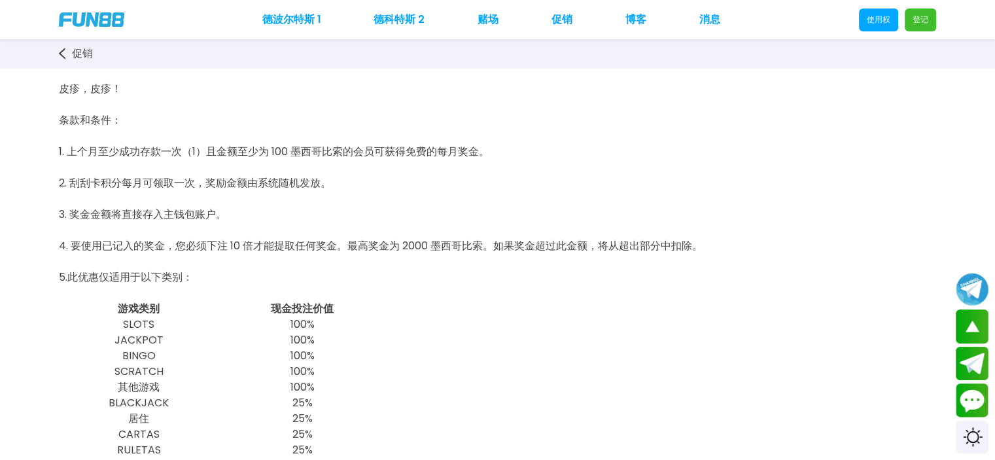
scroll to position [0, 0]
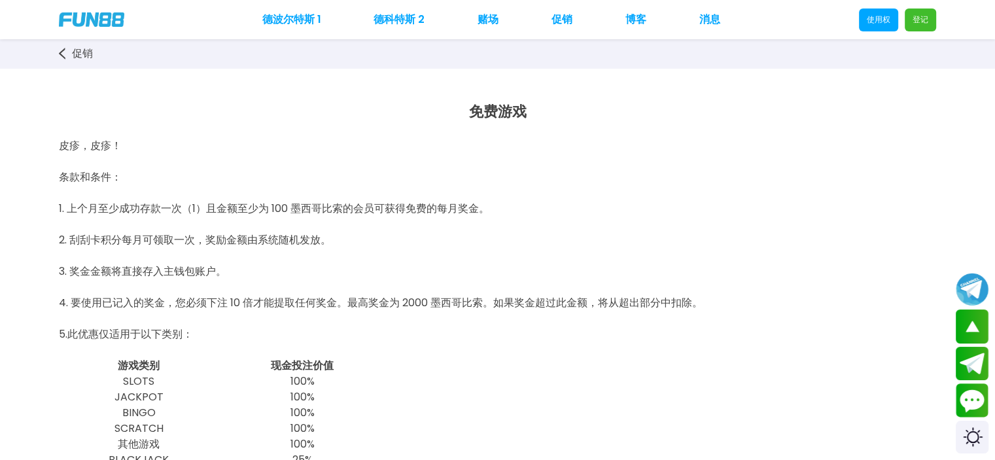
click at [407, 224] on p at bounding box center [497, 225] width 877 height 16
click at [410, 221] on p at bounding box center [497, 225] width 877 height 16
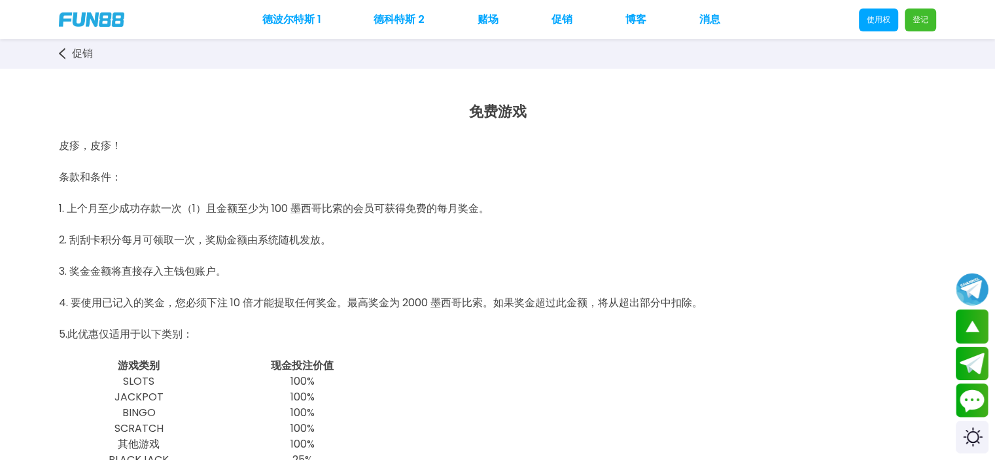
click at [474, 294] on div at bounding box center [497, 287] width 877 height 16
click at [474, 292] on div at bounding box center [497, 287] width 877 height 16
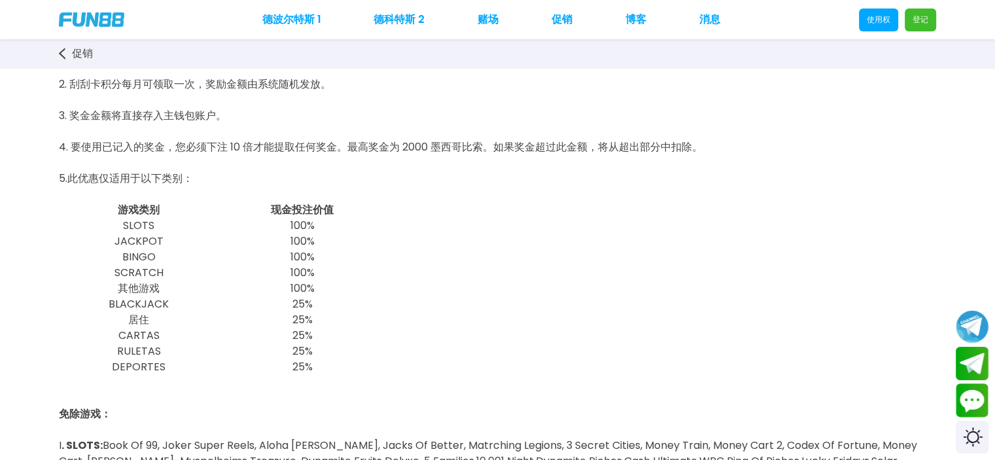
scroll to position [196, 0]
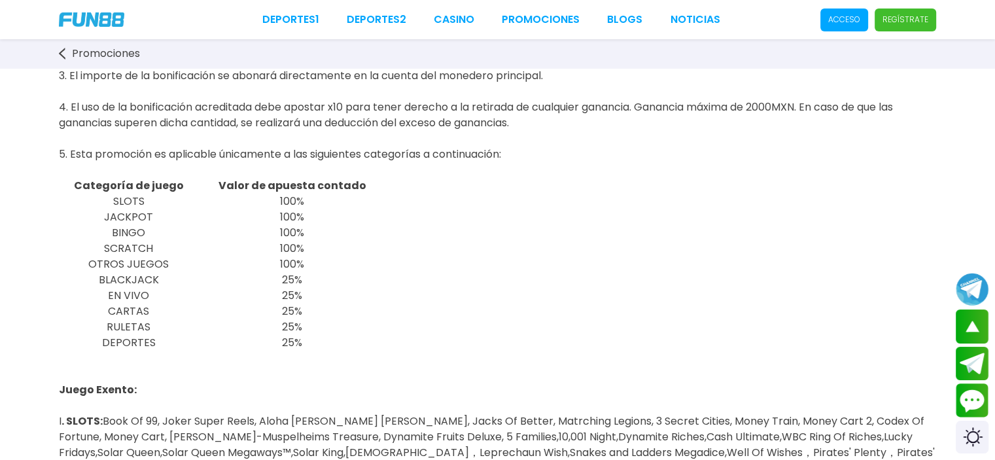
scroll to position [196, 0]
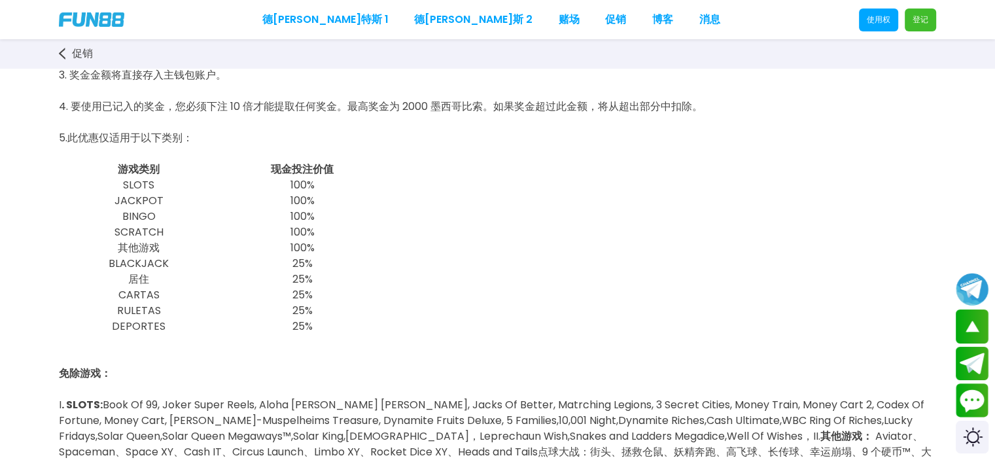
click at [568, 10] on div "德[PERSON_NAME]特斯 1 德[PERSON_NAME]斯 2 赌场 促销 博客 消息 使用权 登记" at bounding box center [497, 19] width 995 height 39
click at [605, 12] on font "促销" at bounding box center [615, 19] width 21 height 15
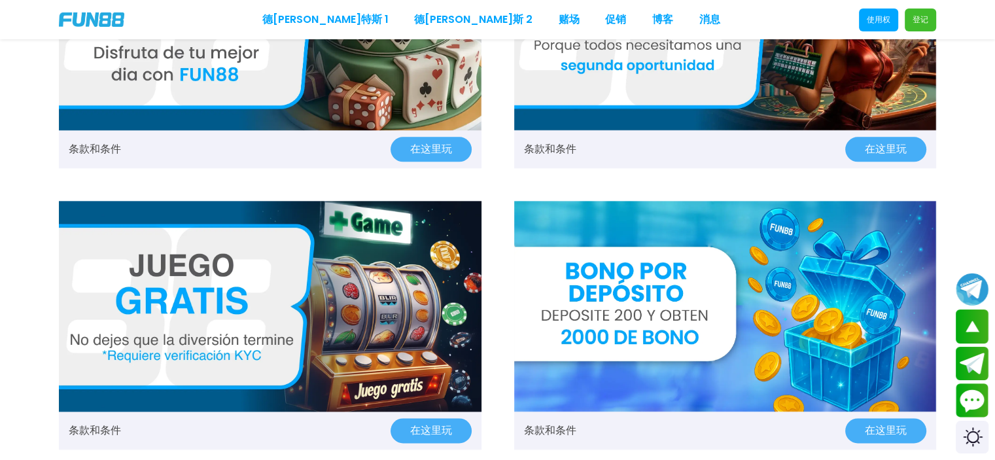
scroll to position [1701, 0]
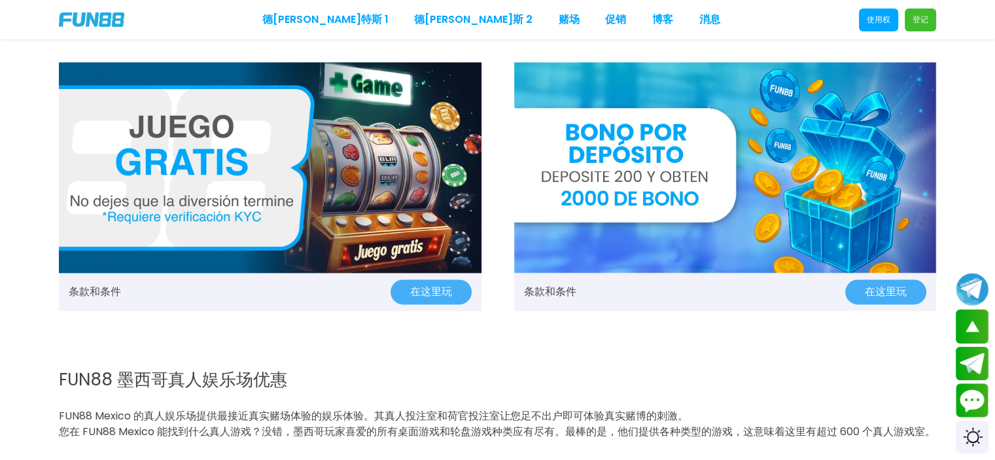
click at [615, 238] on img at bounding box center [725, 167] width 423 height 211
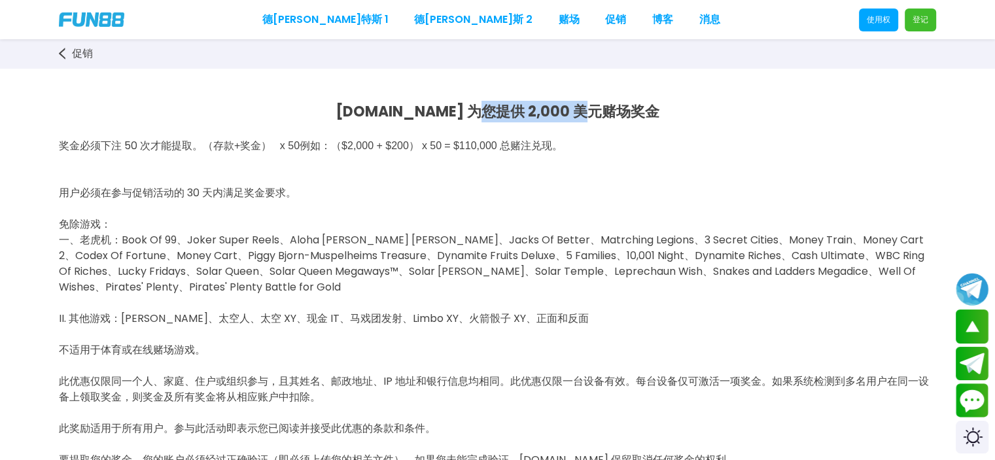
drag, startPoint x: 506, startPoint y: 109, endPoint x: 667, endPoint y: 110, distance: 160.3
click at [667, 110] on p "FUN88.MX 为您提供 2,000 美元赌场奖金" at bounding box center [497, 112] width 877 height 22
click at [491, 129] on p "奖金必须下注 50 次才能提取。（ 存款 + 奖金 ） x 50 例如：（$2,000 + $200） x 50 = $110,000 总赌注兑现。" at bounding box center [497, 137] width 877 height 31
drag, startPoint x: 499, startPoint y: 112, endPoint x: 650, endPoint y: 117, distance: 150.6
click at [650, 117] on p "FUN88.MX 为您提供 2,000 美元赌场奖金" at bounding box center [497, 112] width 877 height 22
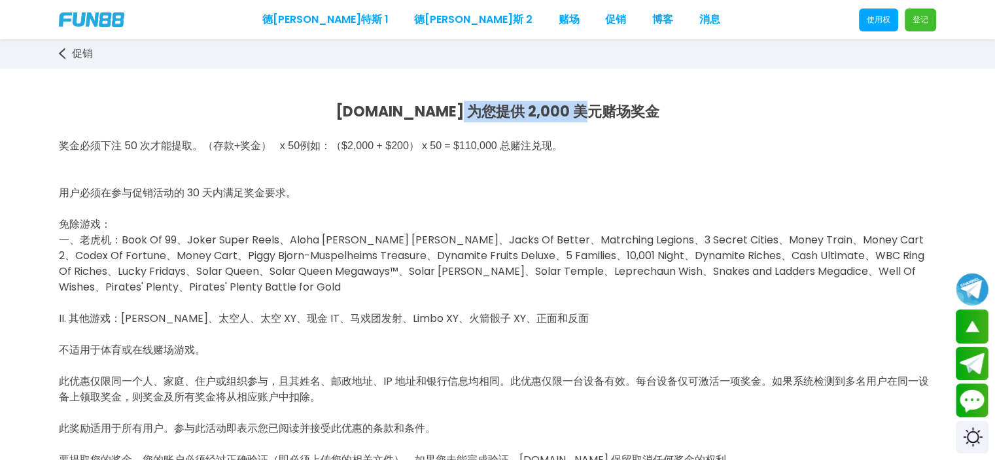
copy font "2,000 美元赌场奖金"
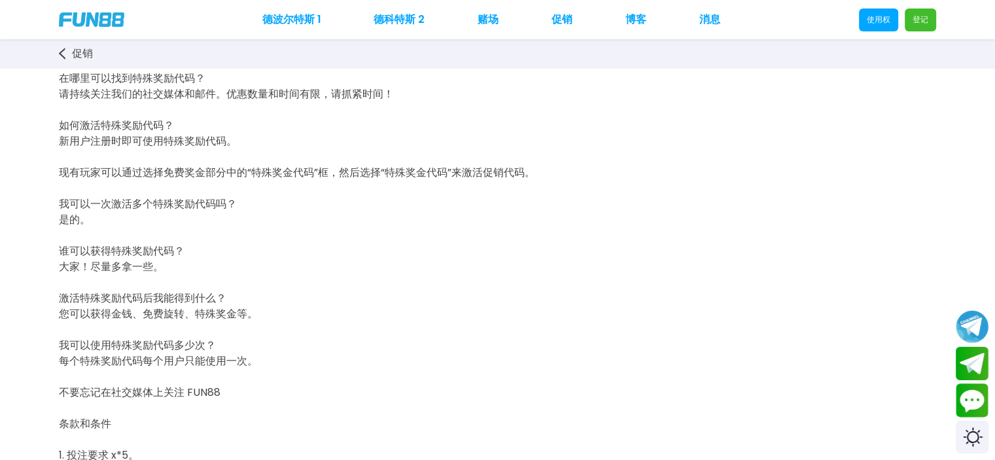
scroll to position [131, 0]
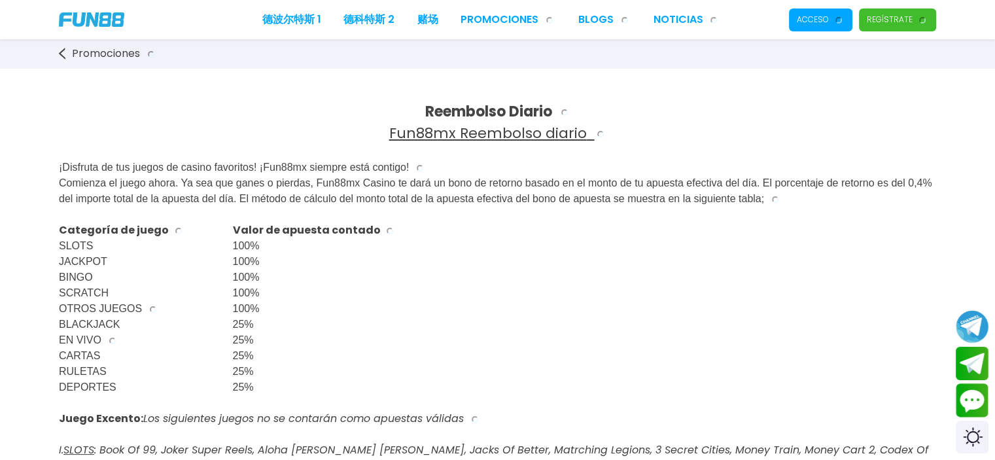
click at [472, 104] on strong "Reembolso Diario" at bounding box center [497, 111] width 145 height 20
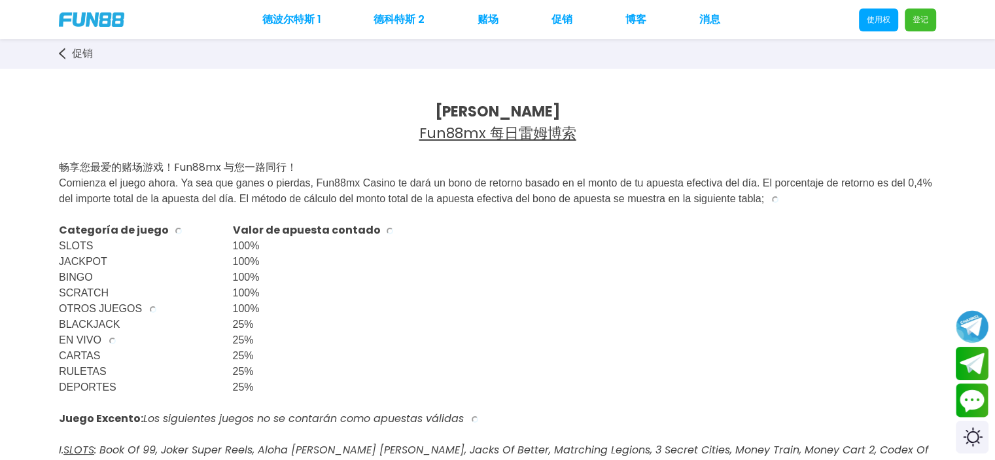
click at [472, 104] on font "[PERSON_NAME]" at bounding box center [497, 111] width 125 height 20
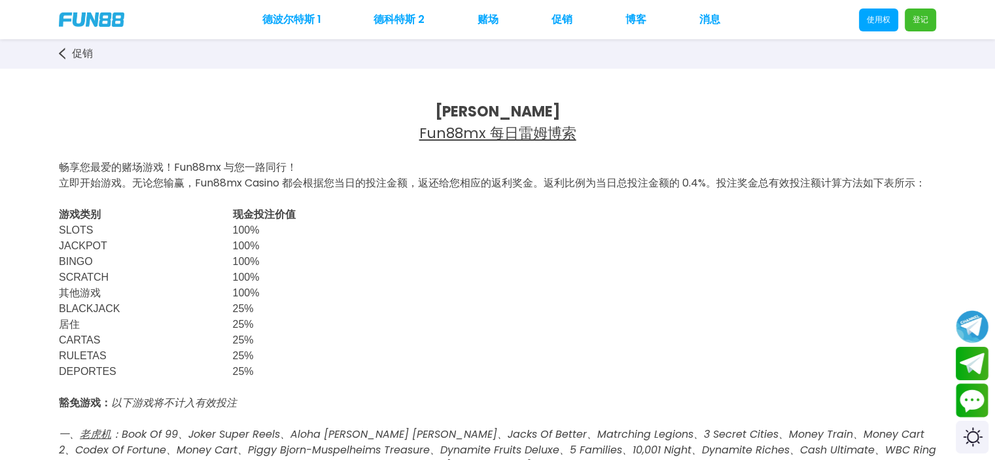
click at [558, 23] on font "促销" at bounding box center [562, 19] width 21 height 15
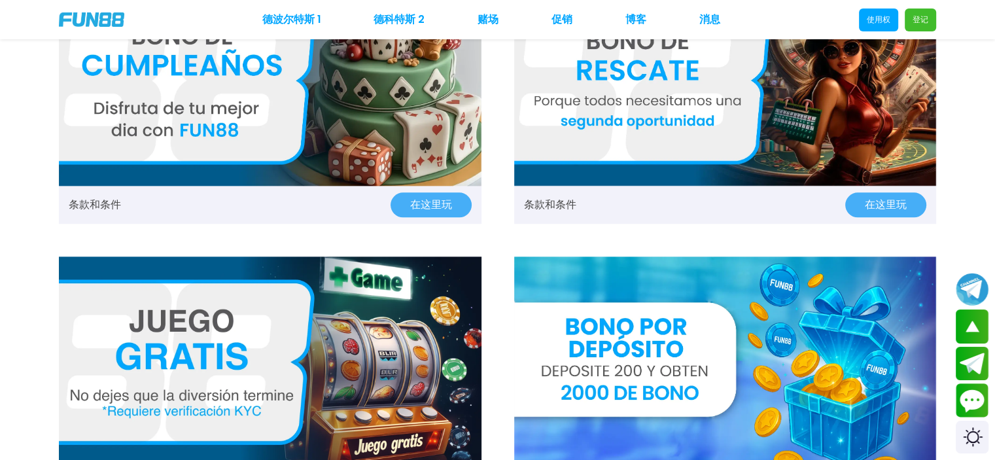
scroll to position [1570, 0]
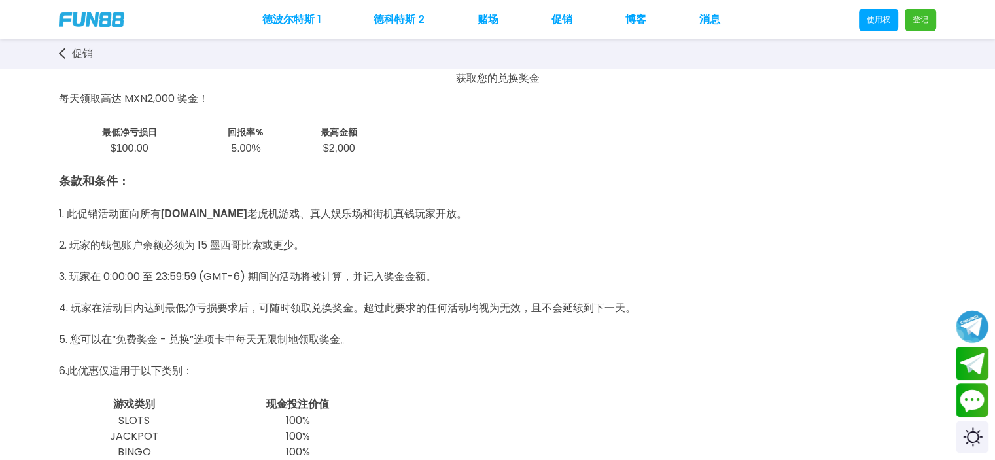
scroll to position [131, 0]
